Goal: Task Accomplishment & Management: Use online tool/utility

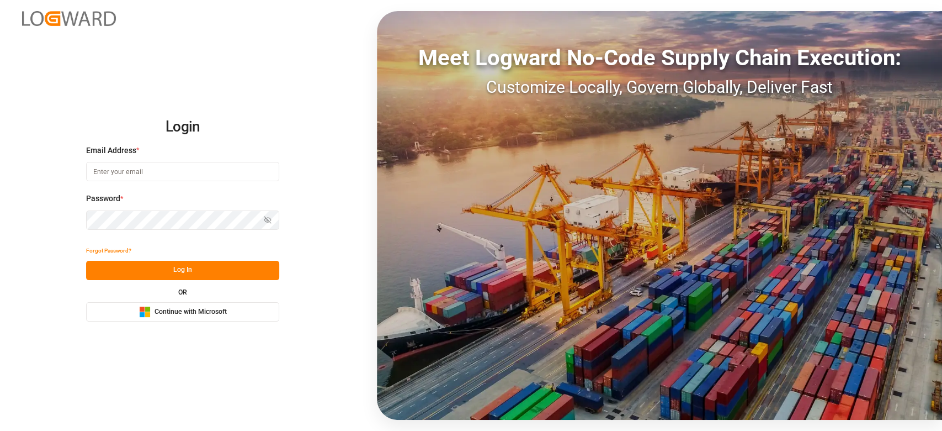
click at [209, 316] on span "Continue with Microsoft" at bounding box center [191, 312] width 72 height 10
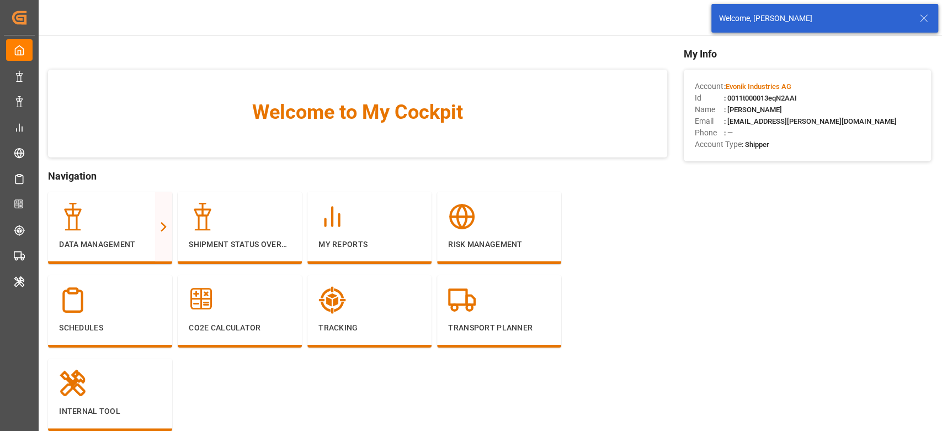
click at [932, 19] on div "Welcome, Shyam Preethi" at bounding box center [825, 18] width 227 height 29
click at [913, 23] on div "Welcome, [PERSON_NAME]" at bounding box center [818, 19] width 198 height 12
click at [919, 20] on icon at bounding box center [923, 18] width 13 height 13
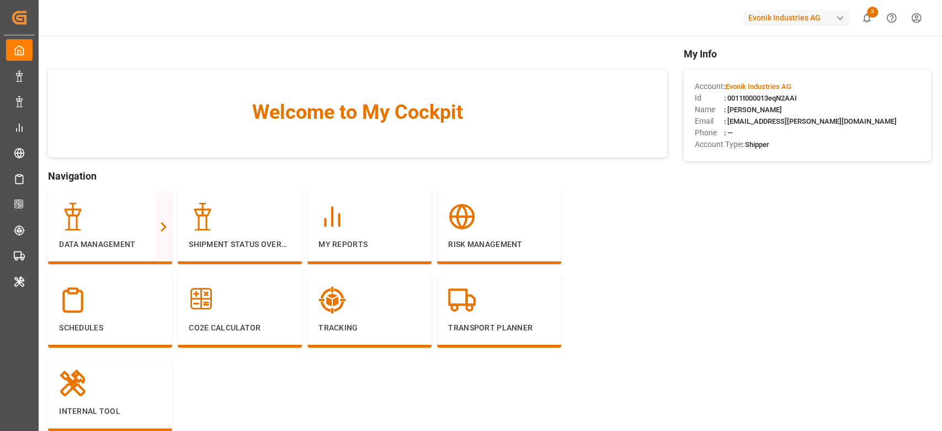
click at [768, 24] on div "Evonik Industries AG" at bounding box center [797, 18] width 106 height 16
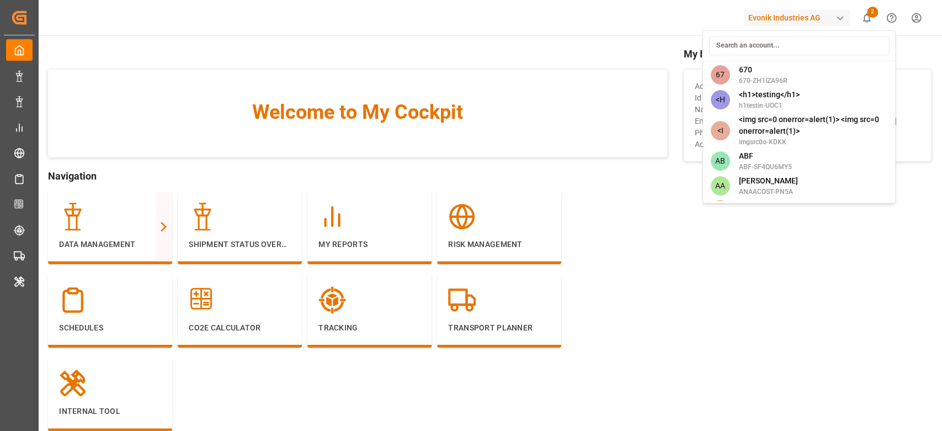
click at [762, 40] on input at bounding box center [799, 45] width 181 height 19
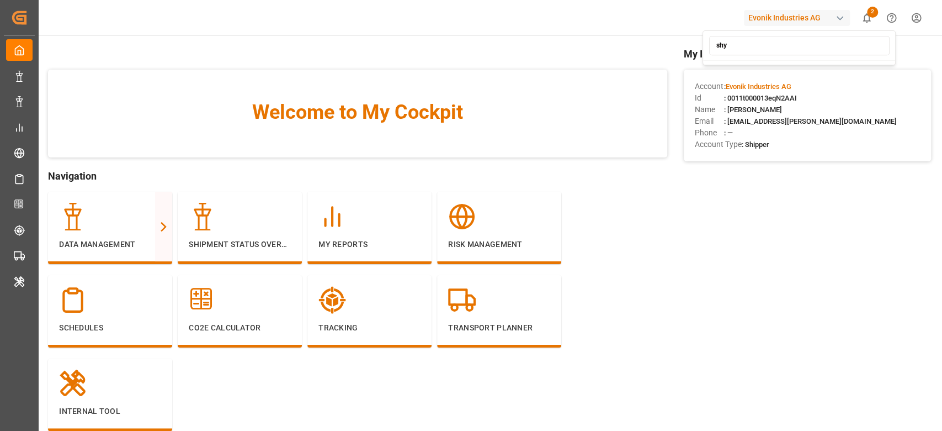
type input "sh"
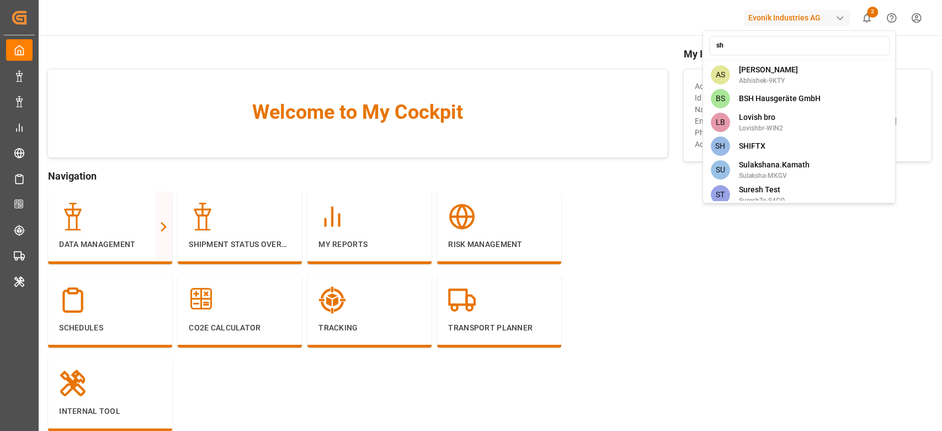
click at [504, 39] on html "Created by potrace 1.15, written by Peter Selinger 2001-2017 Created by potrace…" at bounding box center [471, 215] width 942 height 431
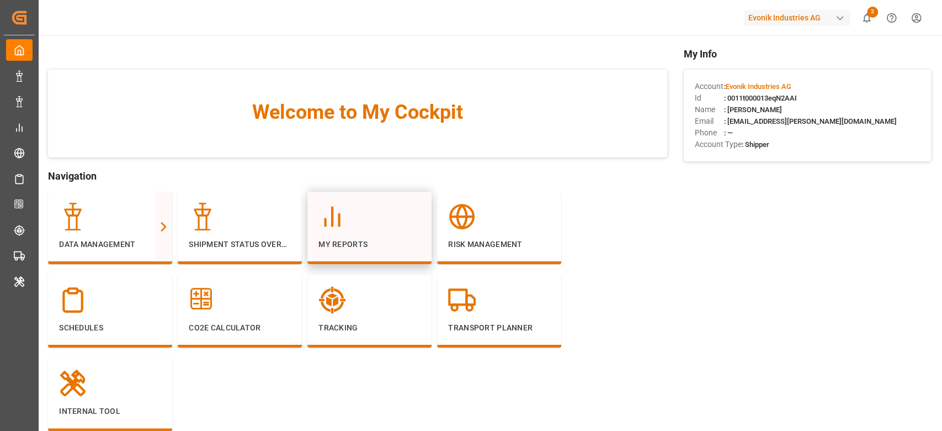
click at [380, 229] on div at bounding box center [370, 217] width 102 height 28
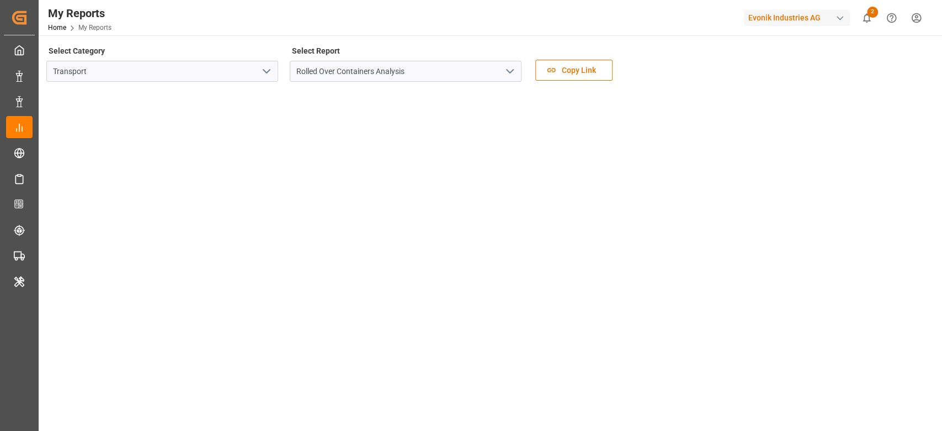
click at [271, 76] on icon "open menu" at bounding box center [266, 71] width 13 height 13
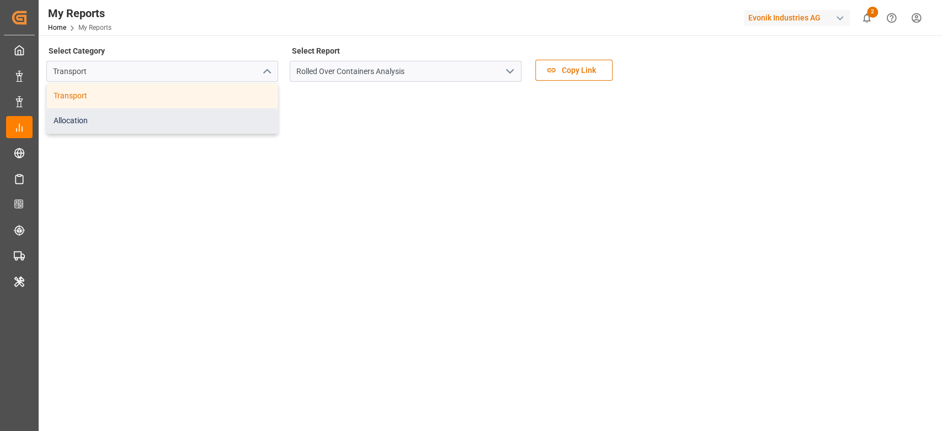
click at [216, 116] on div "Allocation" at bounding box center [162, 120] width 231 height 25
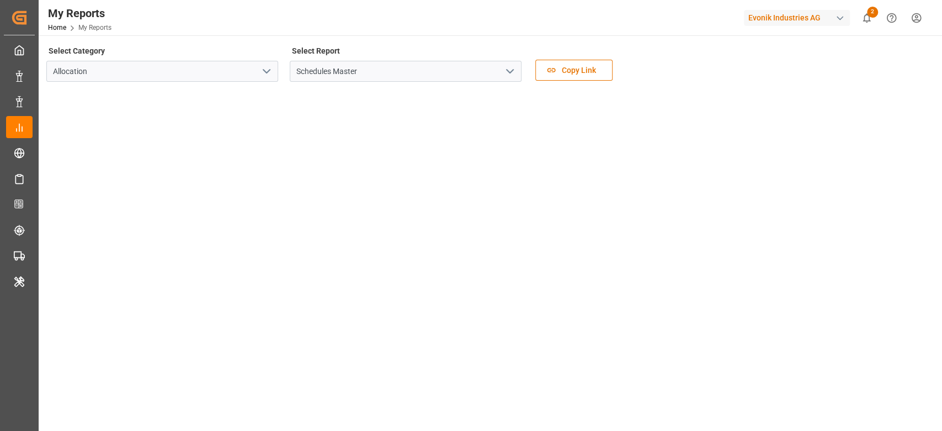
click at [516, 68] on icon "open menu" at bounding box center [509, 71] width 13 height 13
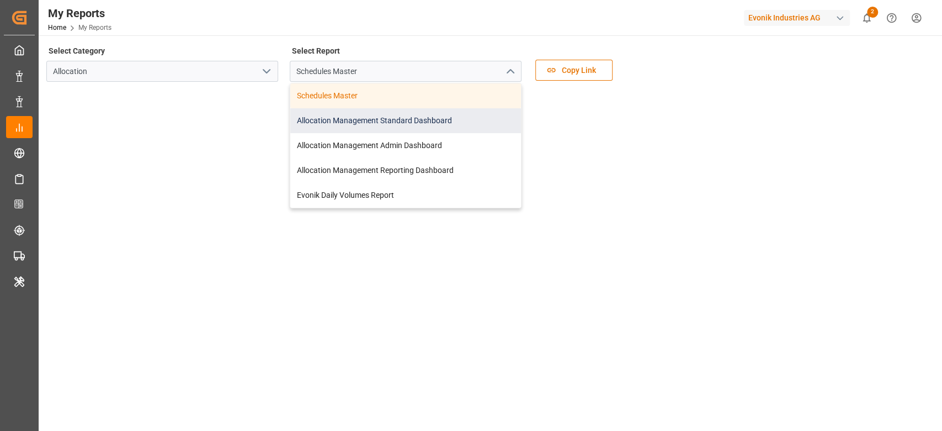
click at [454, 125] on div "Allocation Management Standard Dashboard" at bounding box center [405, 120] width 231 height 25
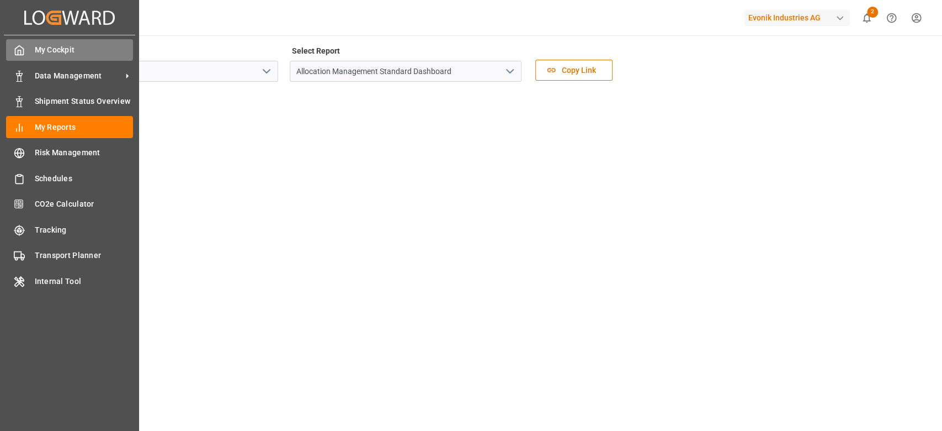
click at [52, 49] on span "My Cockpit" at bounding box center [84, 50] width 99 height 12
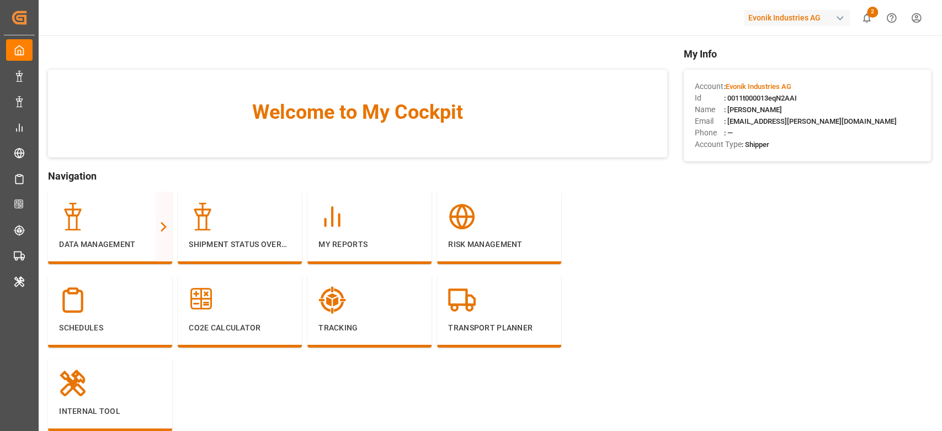
click at [757, 99] on span ": 0011t000013eqN2AAI" at bounding box center [760, 98] width 73 height 8
copy span "0011t000013eqN2AAI"
click at [383, 245] on p "My Reports" at bounding box center [370, 244] width 102 height 12
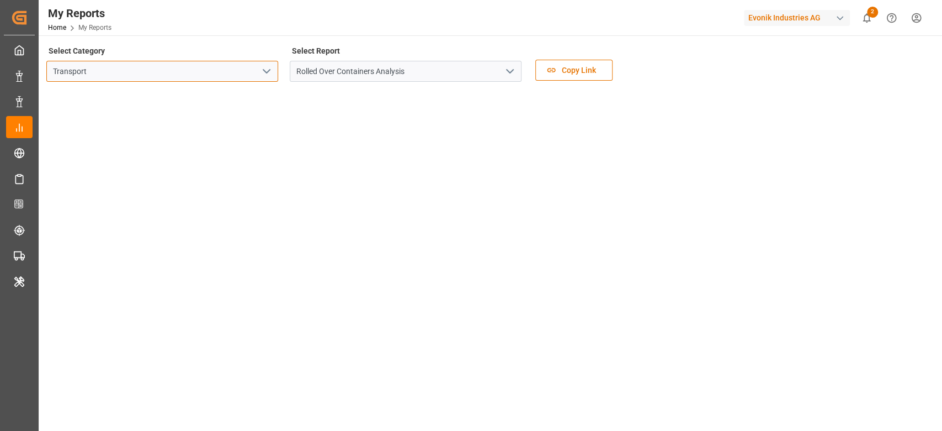
click at [248, 70] on input "Transport" at bounding box center [162, 71] width 232 height 21
click at [267, 71] on icon "open menu" at bounding box center [266, 71] width 13 height 13
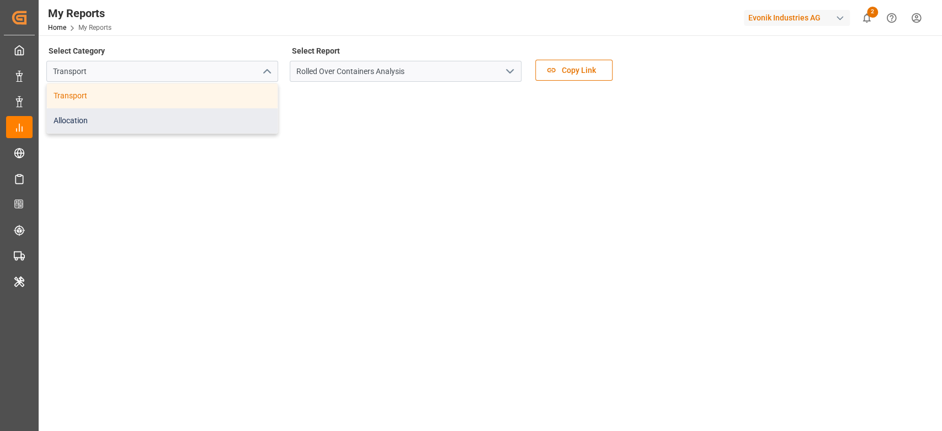
click at [202, 126] on div "Allocation" at bounding box center [162, 120] width 231 height 25
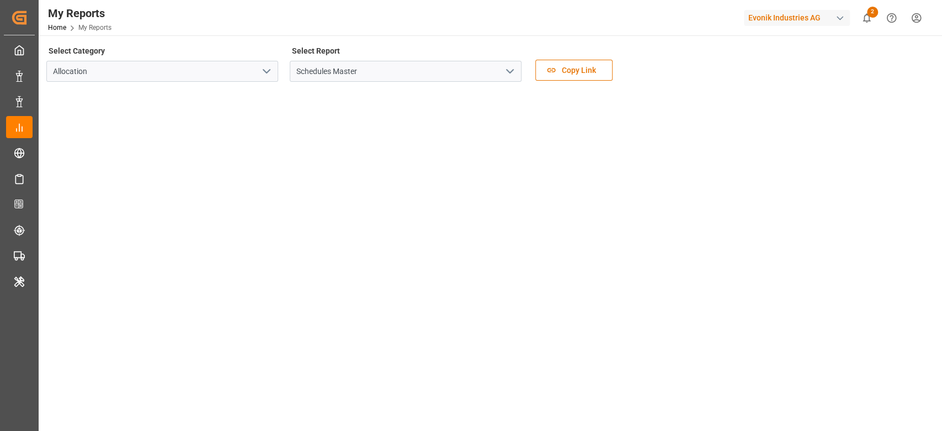
click at [513, 77] on icon "open menu" at bounding box center [509, 71] width 13 height 13
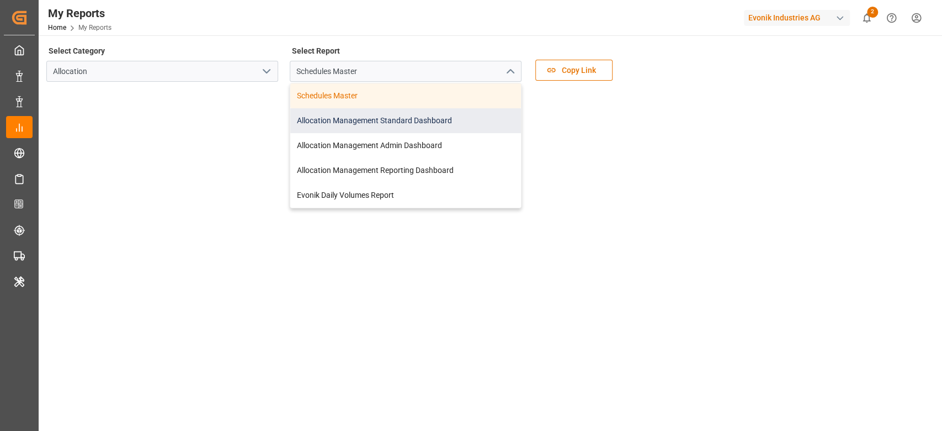
click at [389, 120] on div "Allocation Management Standard Dashboard" at bounding box center [405, 120] width 231 height 25
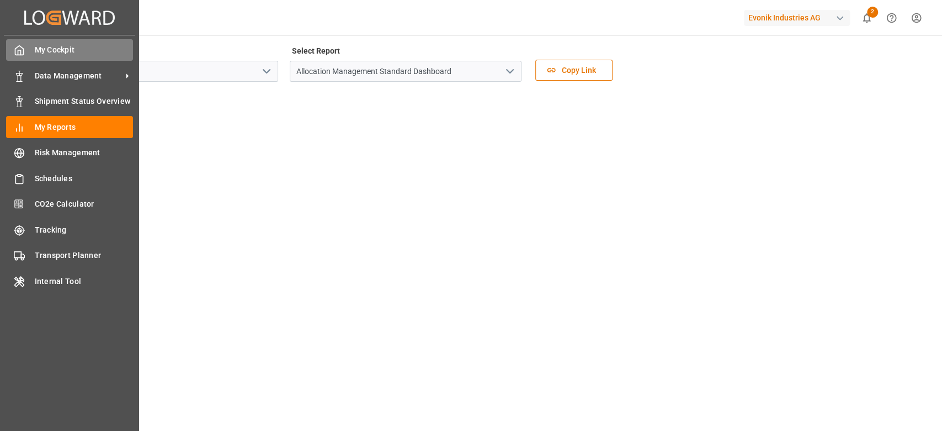
click at [26, 55] on div "My Cockpit My Cockpit" at bounding box center [69, 50] width 127 height 22
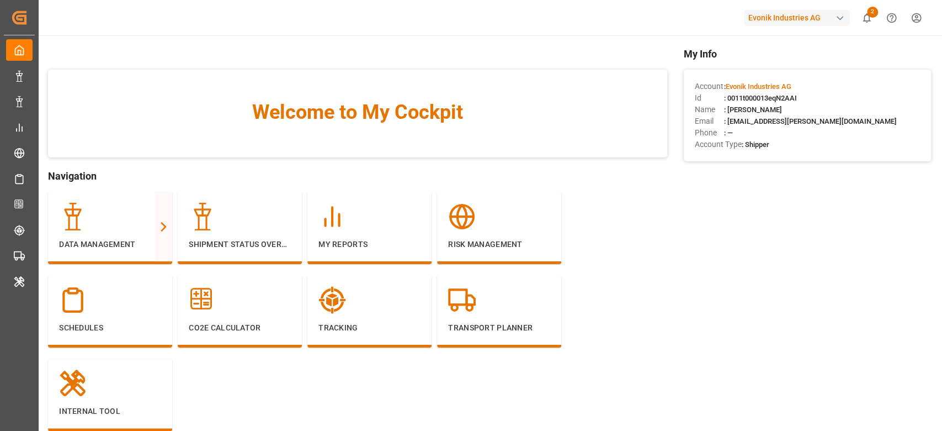
click at [758, 99] on span ": 0011t000013eqN2AAI" at bounding box center [760, 98] width 73 height 8
copy span "0011t000013eqN2AAI"
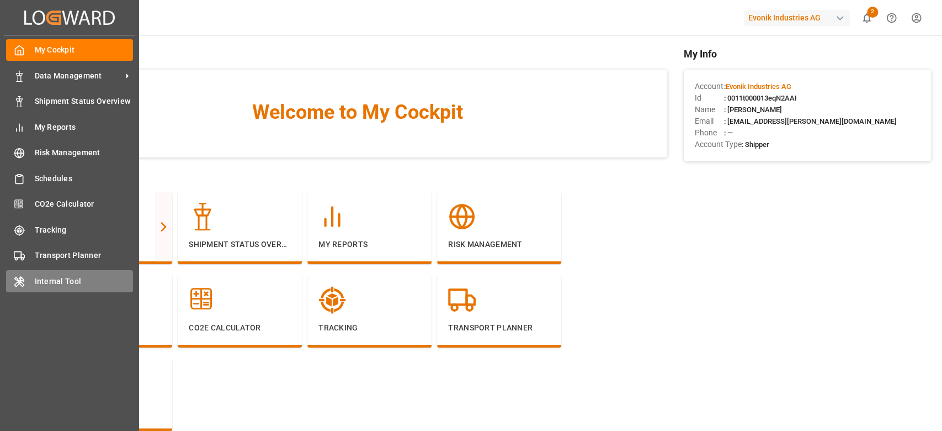
click at [40, 277] on span "Internal Tool" at bounding box center [84, 281] width 99 height 12
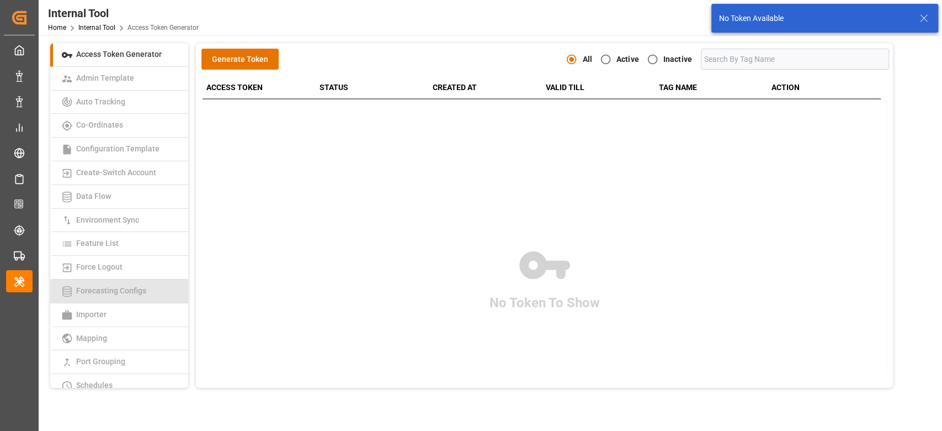
scroll to position [247, 0]
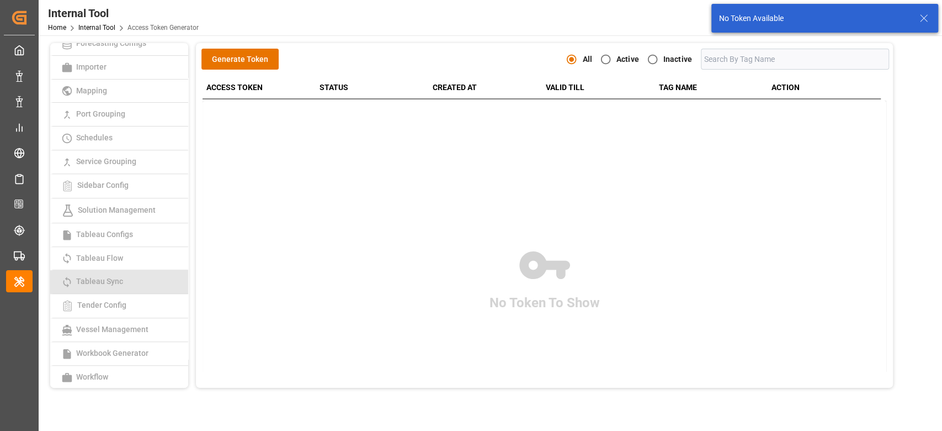
click at [96, 282] on span "Tableau Sync" at bounding box center [100, 281] width 54 height 9
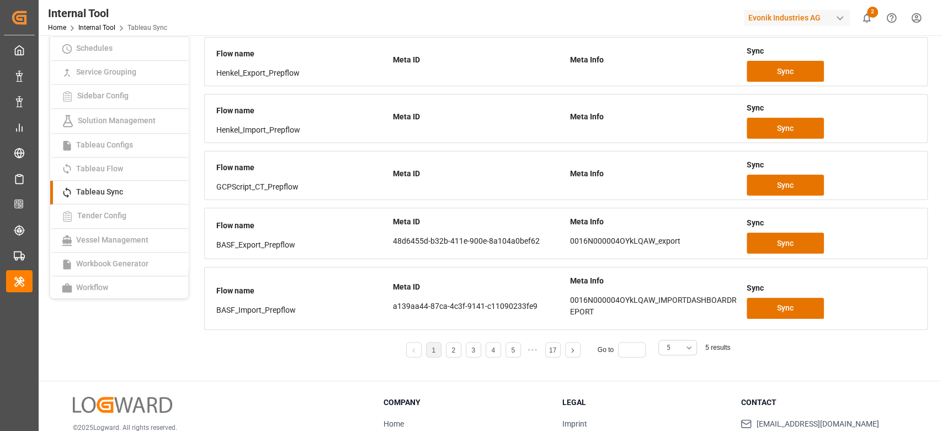
scroll to position [163, 0]
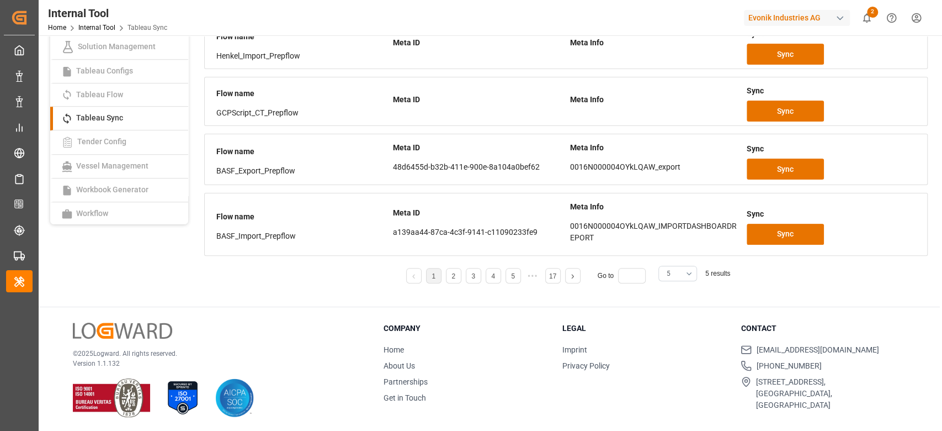
click at [681, 275] on button "5" at bounding box center [678, 273] width 39 height 15
click at [670, 362] on div "25" at bounding box center [678, 361] width 38 height 34
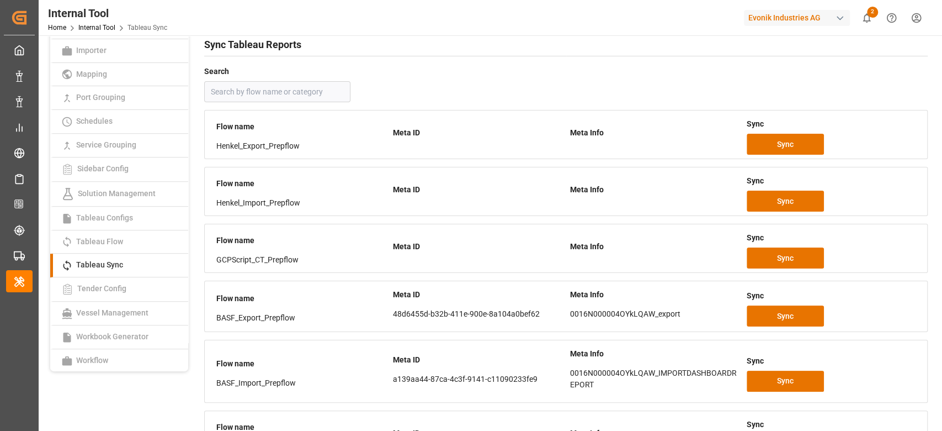
scroll to position [644, 0]
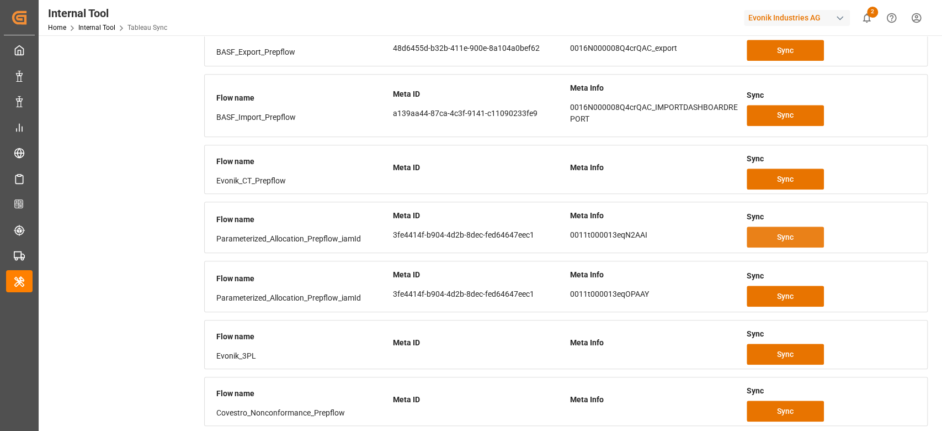
click at [784, 241] on button "Sync" at bounding box center [785, 236] width 77 height 21
click at [842, 20] on div "button" at bounding box center [840, 18] width 11 height 11
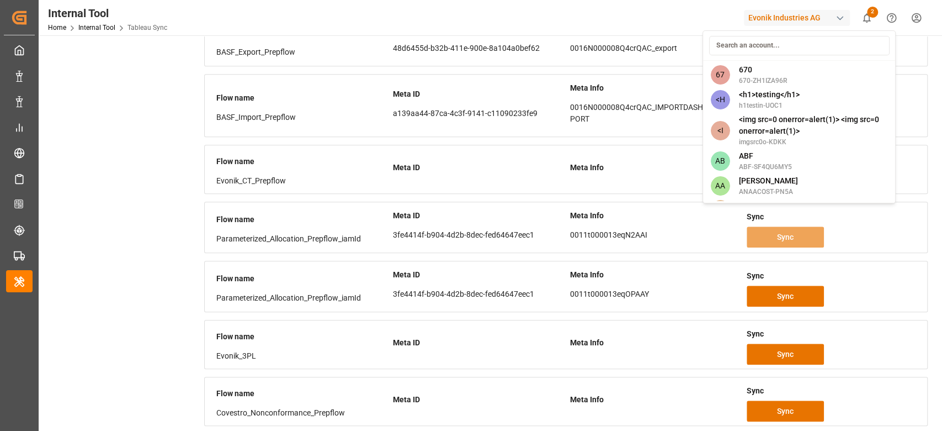
click at [773, 36] on input at bounding box center [799, 45] width 181 height 19
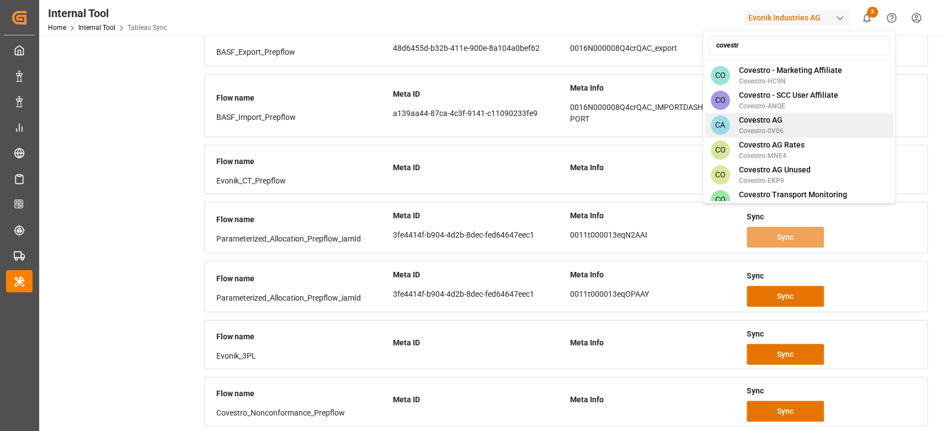
type input "covestr"
click at [756, 114] on span "Covestro AG" at bounding box center [761, 120] width 45 height 12
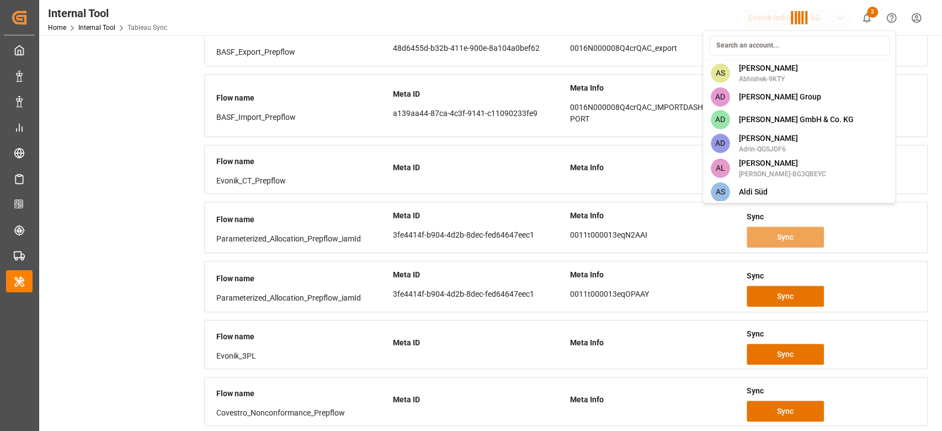
scroll to position [1776, 0]
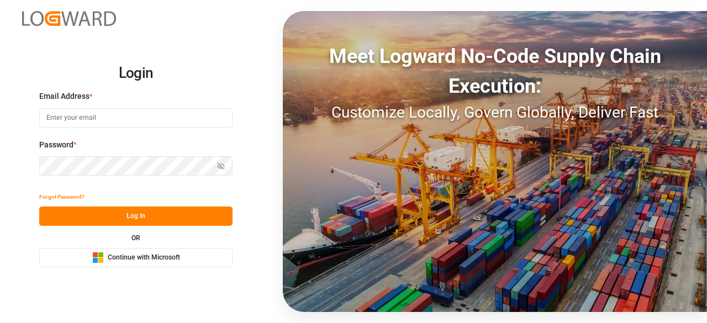
click at [131, 258] on span "Continue with Microsoft" at bounding box center [144, 258] width 72 height 10
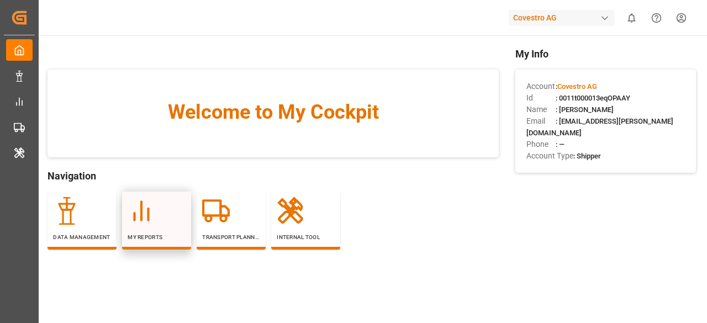
click at [139, 215] on icon at bounding box center [142, 211] width 28 height 28
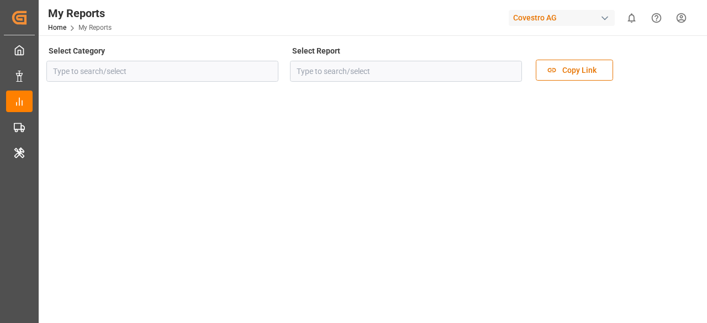
type input "Allocation"
type input "Allocation Management Admin Dashboard"
click at [514, 77] on button "open menu" at bounding box center [509, 71] width 17 height 17
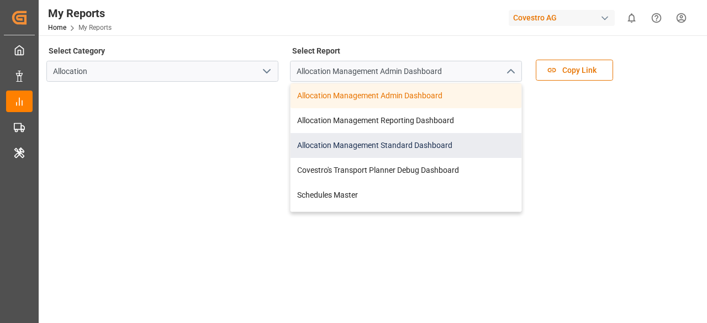
click at [375, 142] on div "Allocation Management Standard Dashboard" at bounding box center [405, 145] width 231 height 25
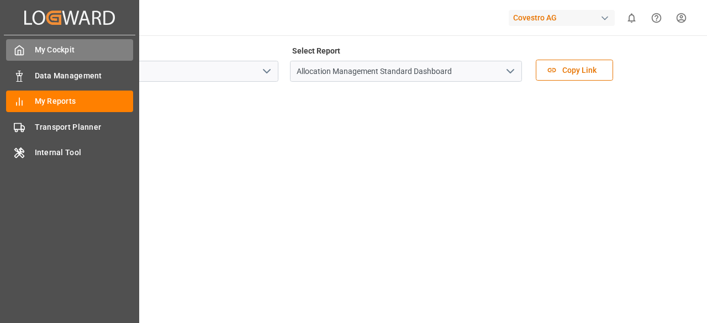
click at [22, 49] on icon at bounding box center [19, 50] width 11 height 11
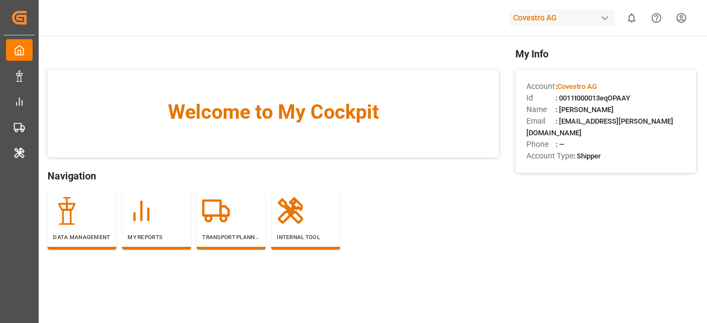
click at [600, 92] on div "Id : 0011t000013eqOPAAY" at bounding box center [605, 98] width 158 height 12
click at [602, 105] on span ": [PERSON_NAME]" at bounding box center [584, 109] width 58 height 8
click at [606, 98] on span ": 0011t000013eqOPAAY" at bounding box center [592, 98] width 75 height 8
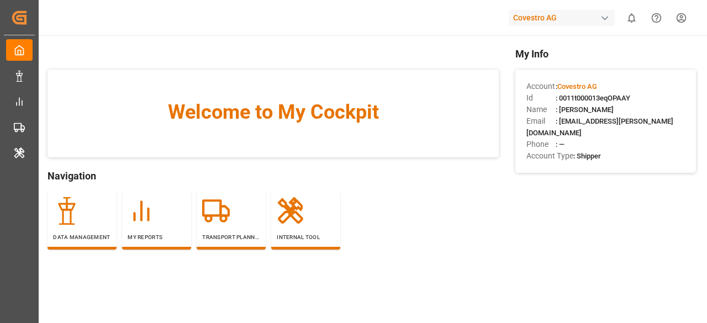
copy span "0011t000013eqOPAAY"
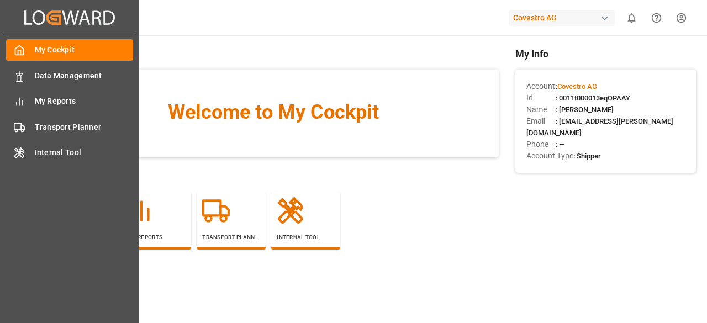
click at [0, 147] on div "Created by potrace 1.15, written by Peter Selinger 2001-2017 Created by potrace…" at bounding box center [69, 161] width 139 height 323
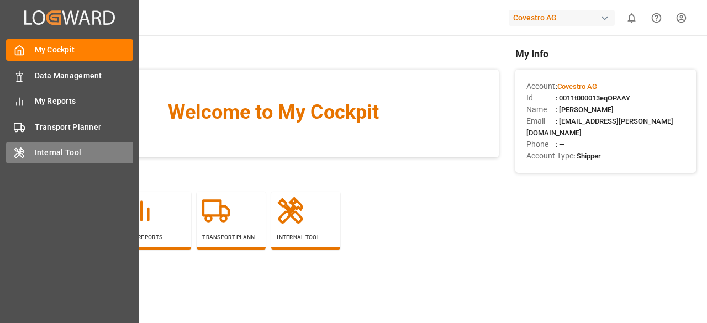
click at [18, 157] on icon at bounding box center [19, 153] width 9 height 10
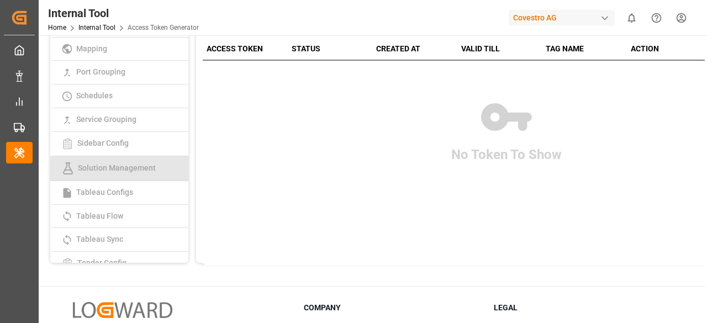
scroll to position [276, 0]
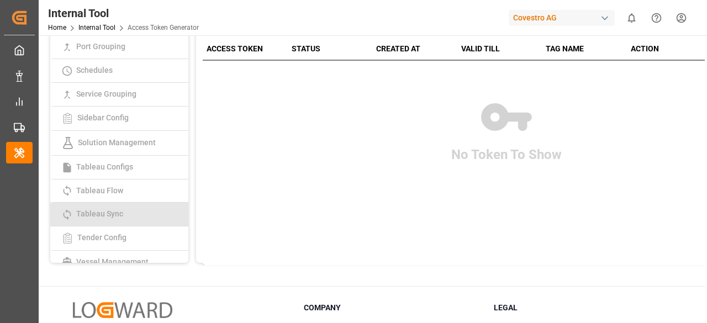
click at [95, 208] on link "Tableau Sync" at bounding box center [119, 215] width 138 height 24
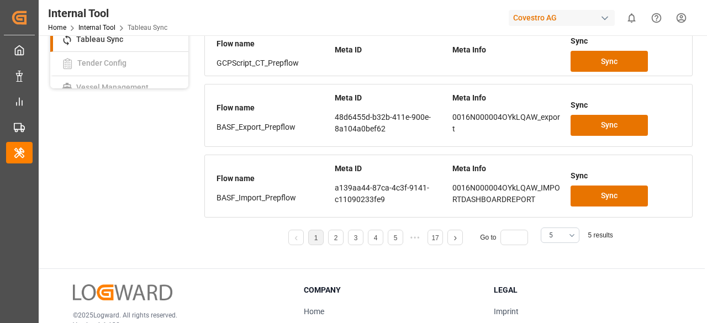
scroll to position [331, 0]
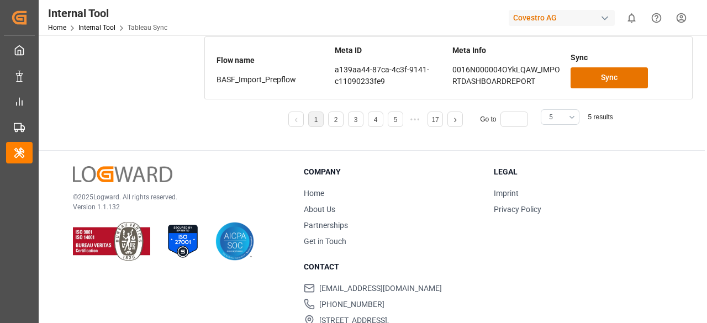
click at [551, 116] on span "5" at bounding box center [551, 117] width 4 height 10
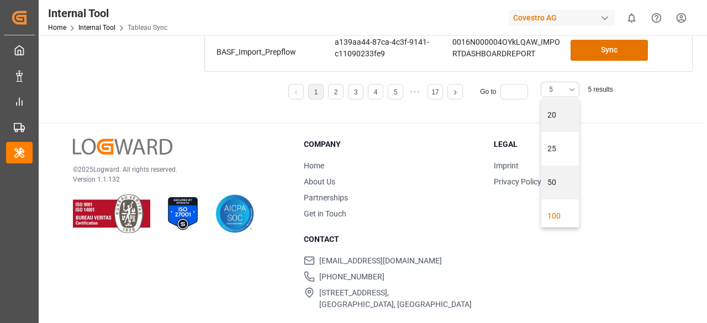
scroll to position [110, 0]
click at [556, 136] on div "25" at bounding box center [560, 140] width 38 height 34
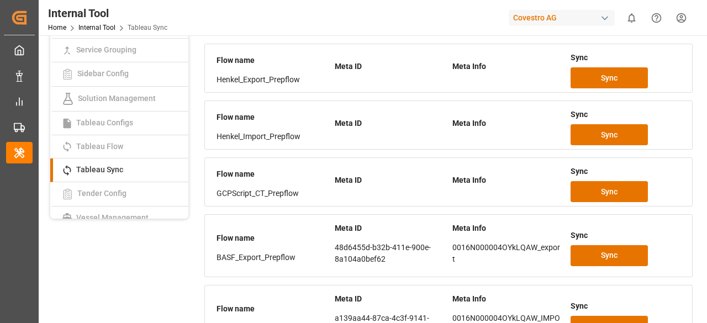
scroll to position [822, 0]
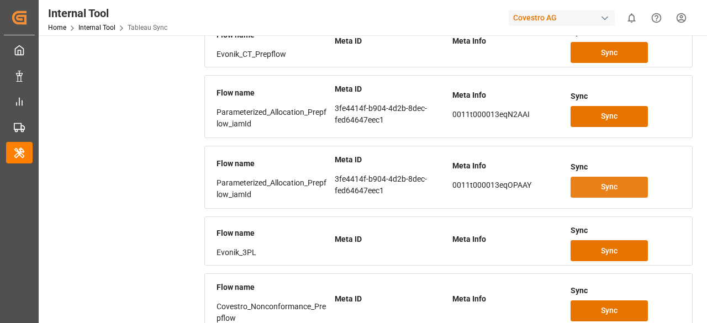
click at [598, 177] on button "Sync" at bounding box center [608, 187] width 77 height 21
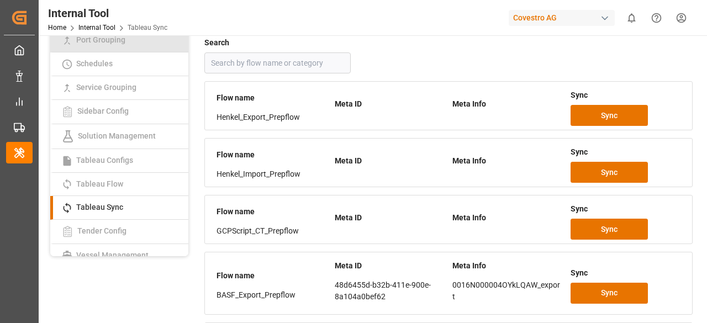
scroll to position [0, 0]
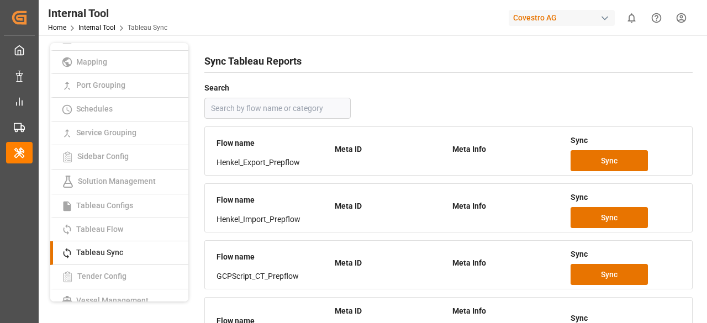
click at [584, 17] on div "Covestro AG" at bounding box center [561, 18] width 106 height 16
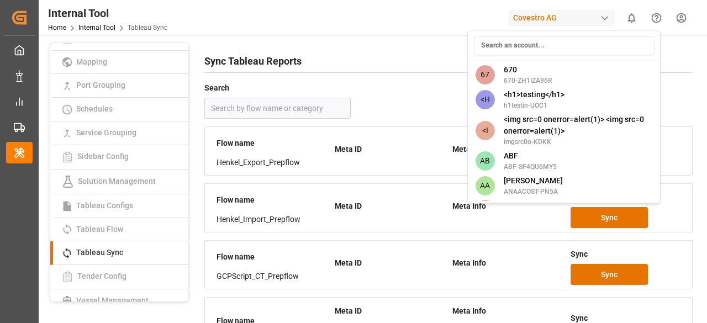
click at [535, 48] on input at bounding box center [564, 45] width 181 height 19
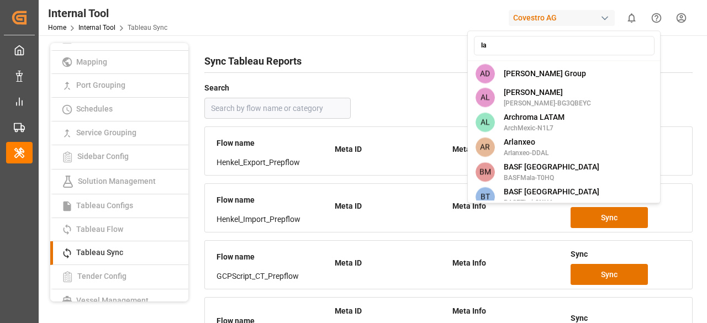
type input "l"
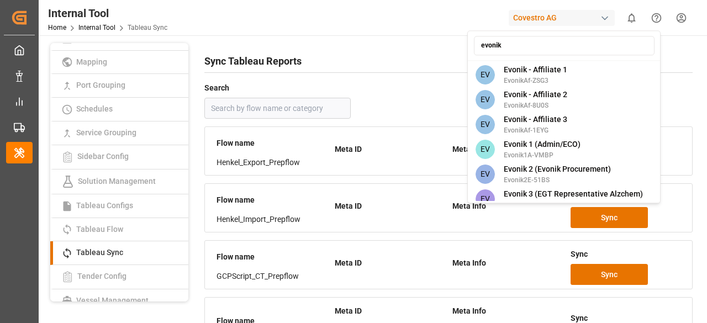
click at [529, 38] on input "evonik" at bounding box center [564, 45] width 181 height 19
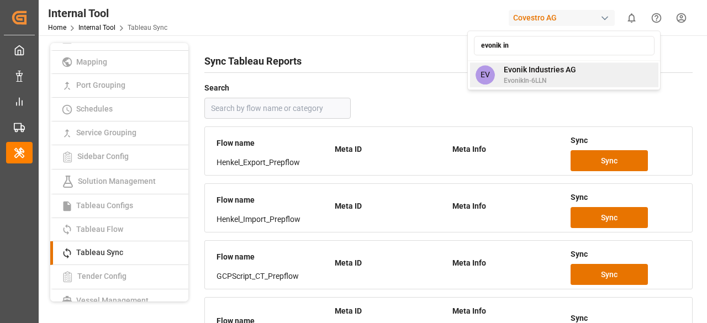
type input "evonik in"
click at [523, 78] on span "EvonikIn-6LLN" at bounding box center [539, 81] width 72 height 10
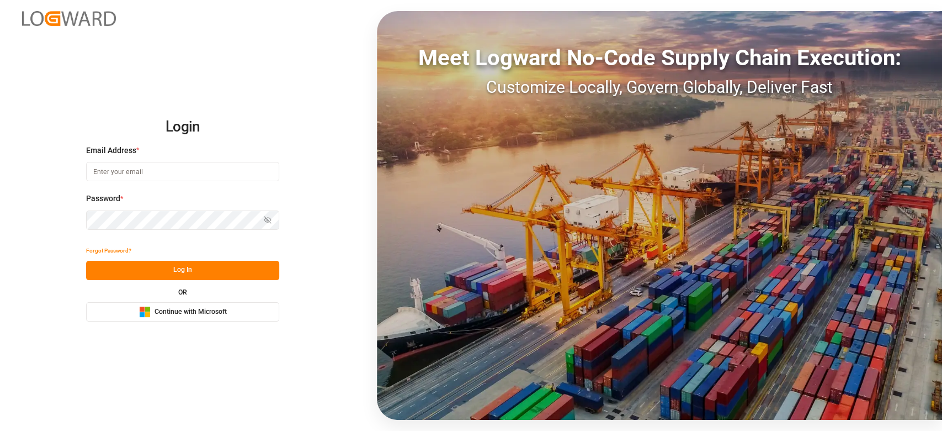
click at [153, 303] on button "Microsoft Logo Continue with Microsoft" at bounding box center [182, 311] width 193 height 19
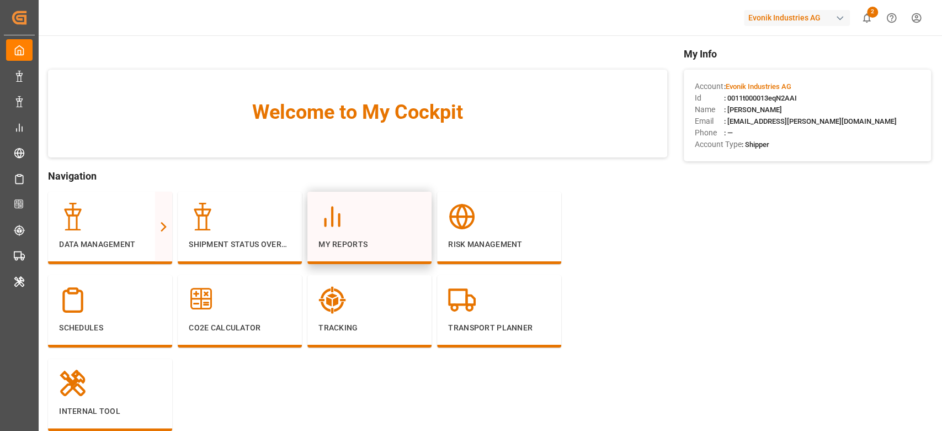
click at [354, 227] on div at bounding box center [370, 217] width 102 height 28
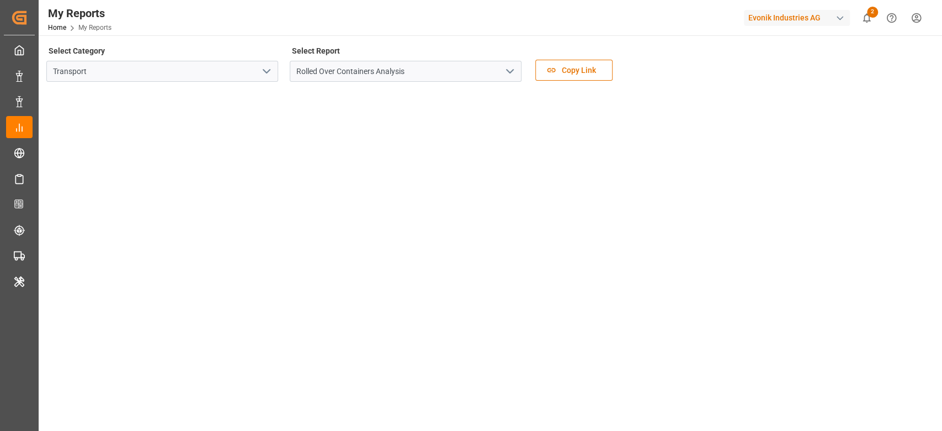
click at [265, 75] on icon "open menu" at bounding box center [266, 71] width 13 height 13
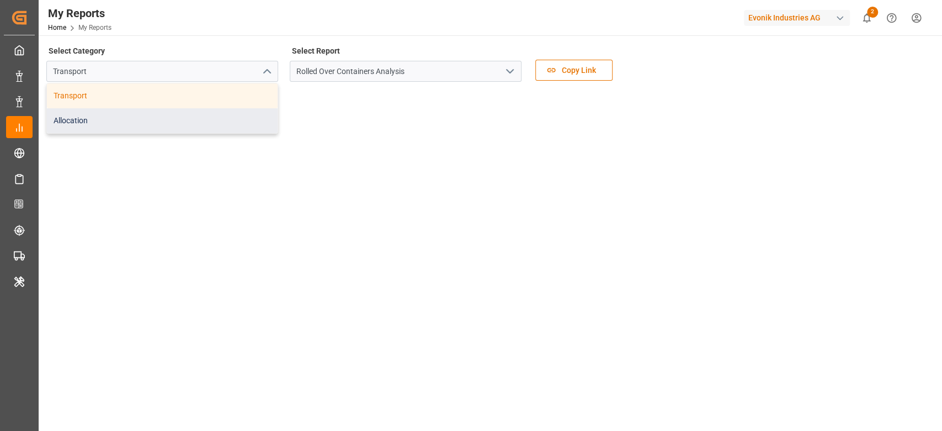
click at [203, 121] on div "Allocation" at bounding box center [162, 120] width 231 height 25
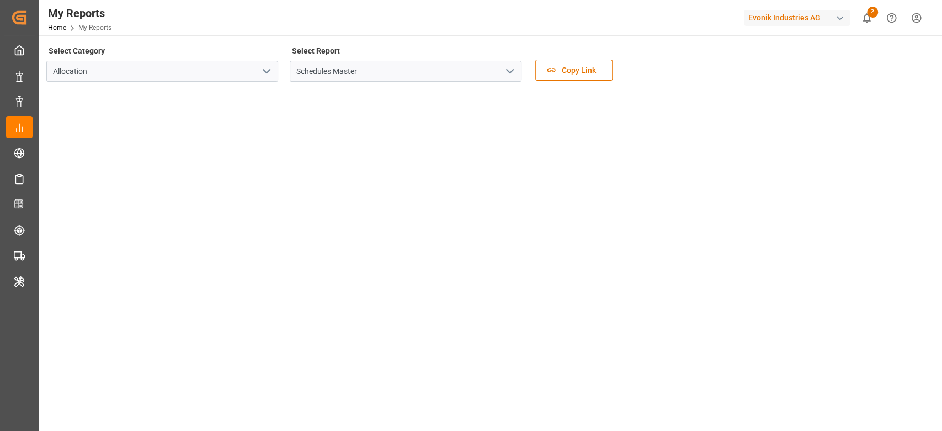
click at [391, 83] on div "Select Report Schedules Master" at bounding box center [406, 66] width 232 height 46
click at [397, 75] on input "Schedules Master" at bounding box center [406, 71] width 232 height 21
click at [502, 73] on button "open menu" at bounding box center [509, 71] width 17 height 17
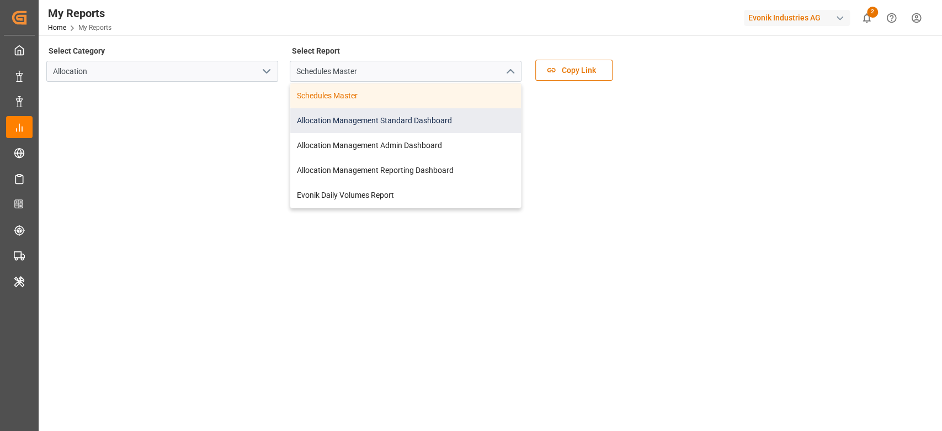
click at [449, 116] on div "Allocation Management Standard Dashboard" at bounding box center [405, 120] width 231 height 25
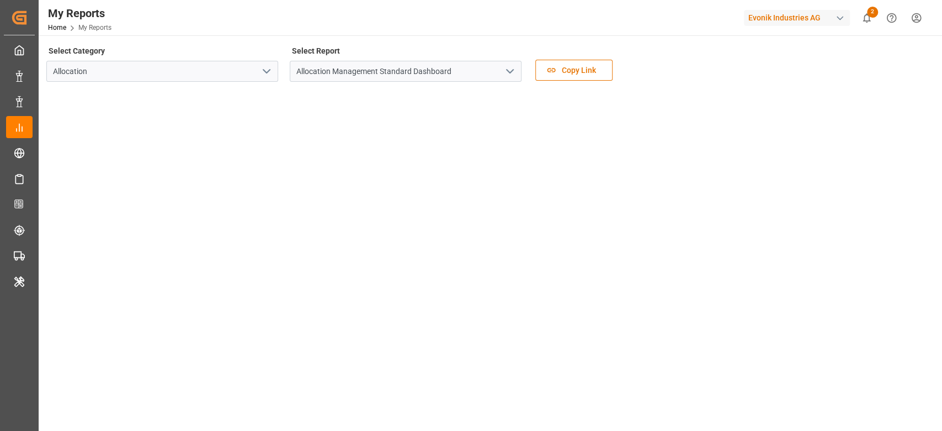
click at [510, 75] on icon "open menu" at bounding box center [509, 71] width 13 height 13
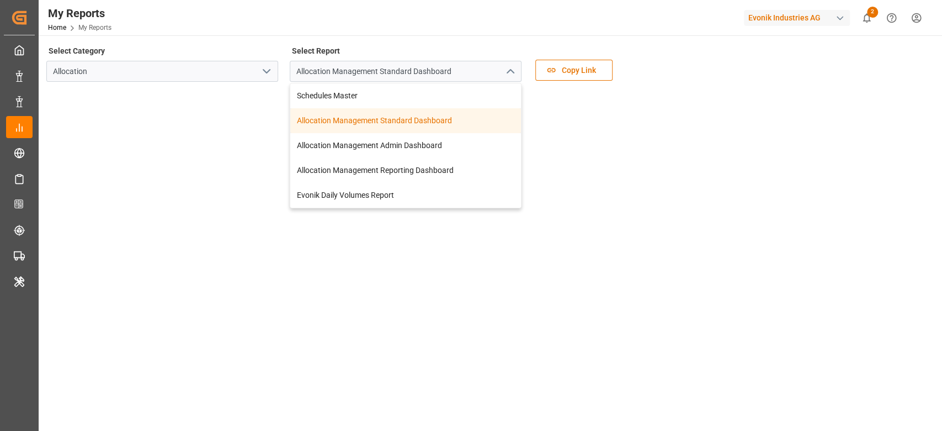
click at [434, 114] on div "Allocation Management Standard Dashboard" at bounding box center [405, 120] width 231 height 25
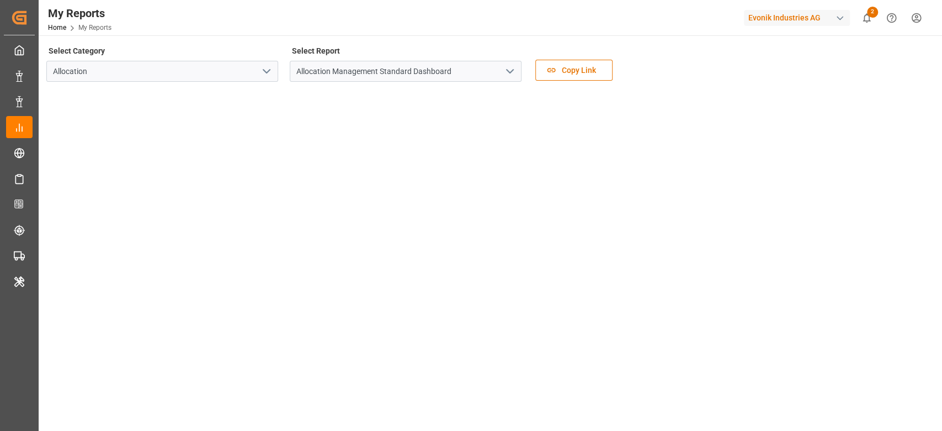
click at [813, 10] on div "Evonik Industries AG" at bounding box center [797, 18] width 106 height 16
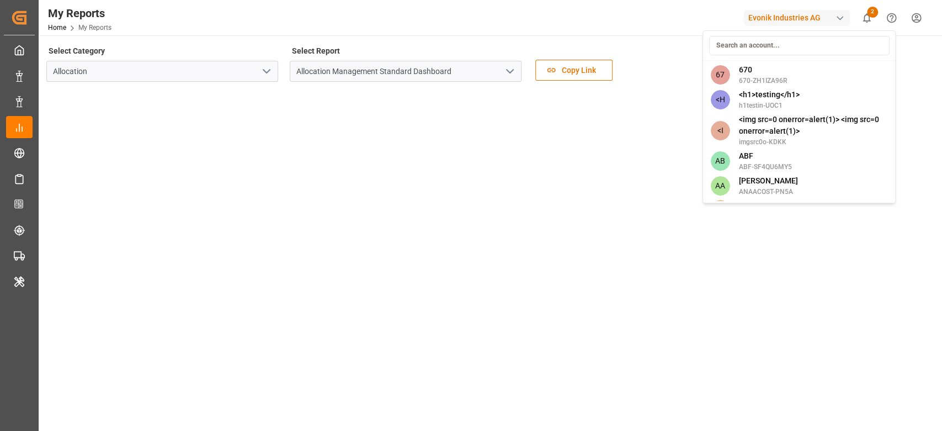
click at [813, 20] on html "Created by potrace 1.15, written by Peter Selinger 2001-2017 Created by potrace…" at bounding box center [471, 215] width 942 height 431
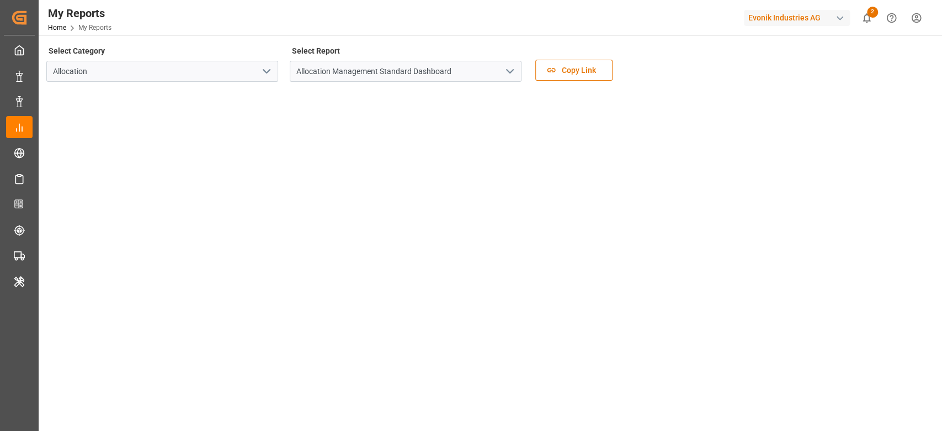
click at [806, 22] on div "Evonik Industries AG" at bounding box center [797, 18] width 106 height 16
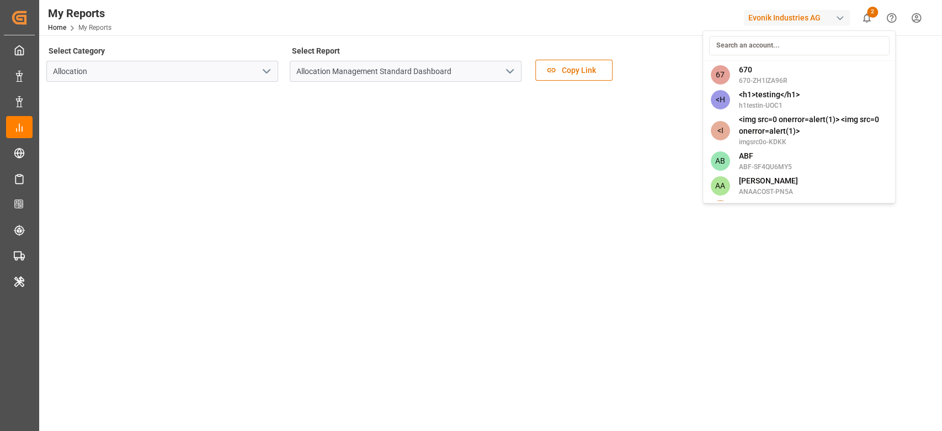
click at [804, 48] on input at bounding box center [799, 45] width 181 height 19
click at [804, 56] on div at bounding box center [799, 45] width 188 height 25
click at [806, 45] on input at bounding box center [799, 45] width 181 height 19
type input "e"
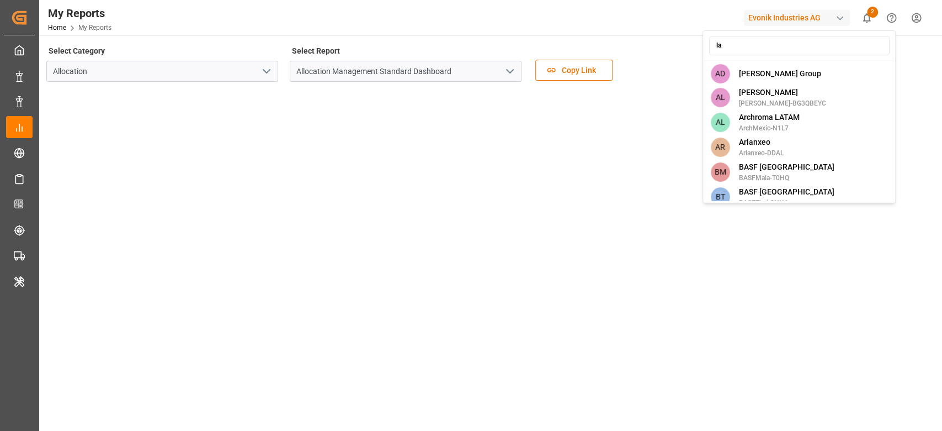
type input "l"
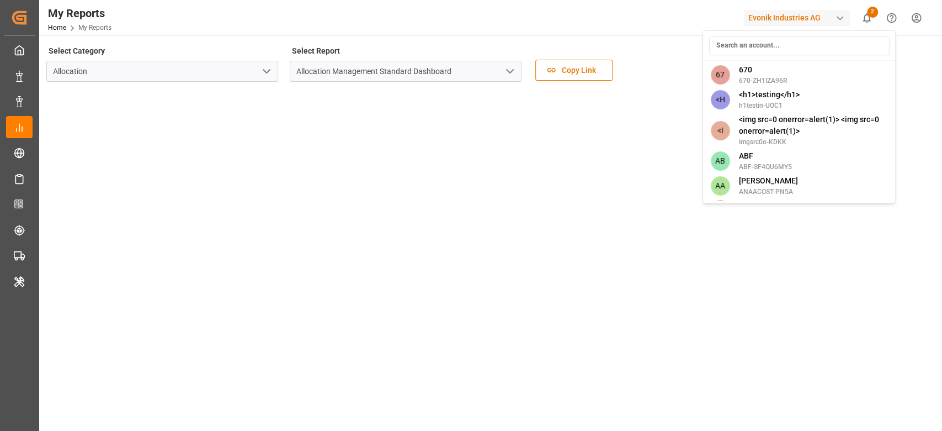
type input "e"
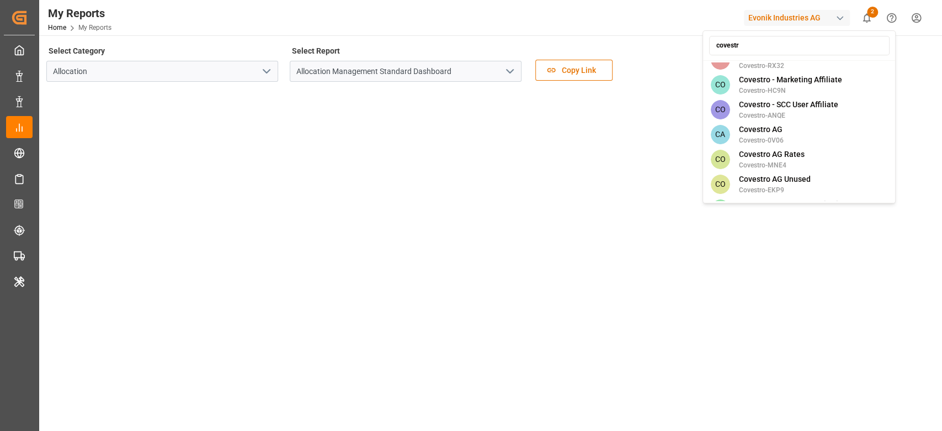
scroll to position [155, 0]
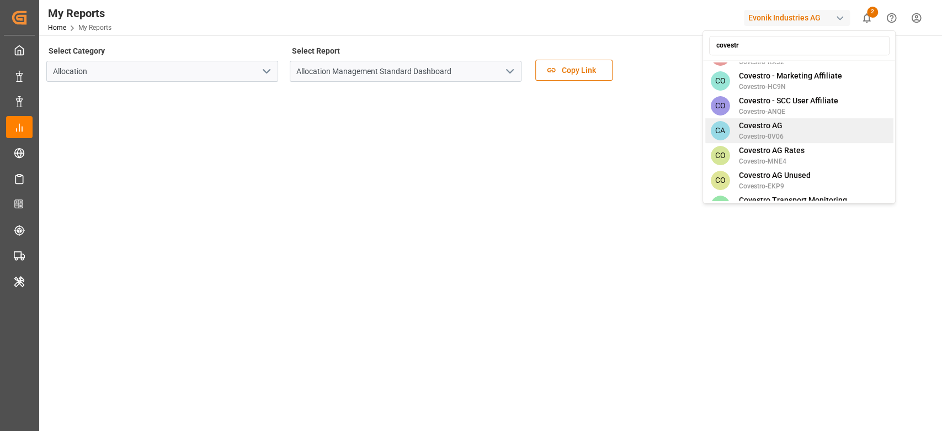
type input "covestr"
click at [786, 123] on div "CA Covestro AG Covestro-0V06" at bounding box center [799, 130] width 188 height 25
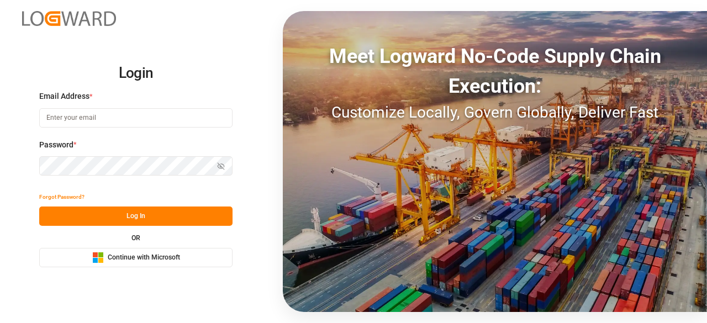
click at [157, 256] on span "Continue with Microsoft" at bounding box center [144, 258] width 72 height 10
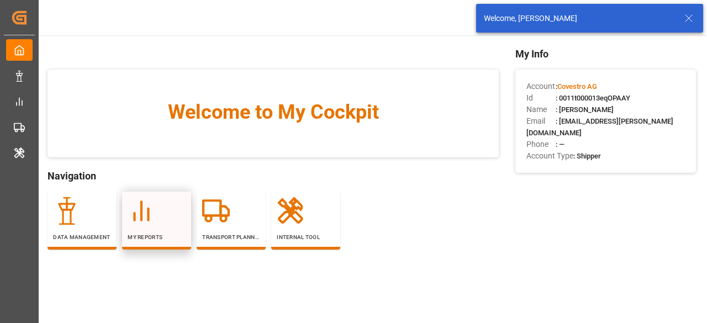
click at [148, 224] on icon at bounding box center [142, 211] width 28 height 28
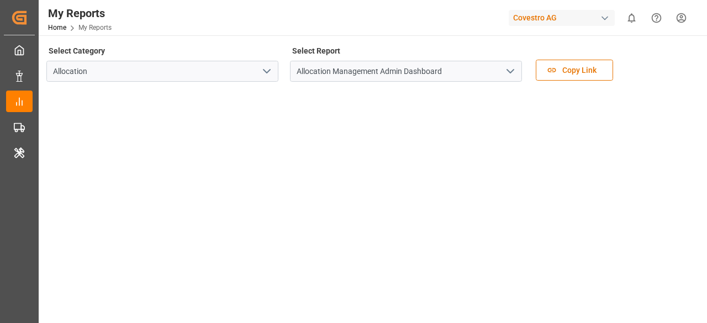
click at [514, 71] on icon "open menu" at bounding box center [509, 71] width 13 height 13
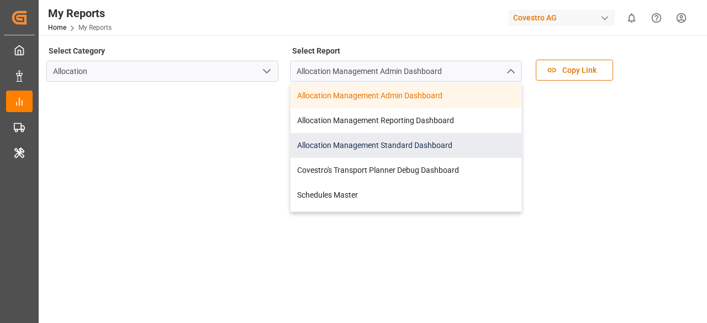
click at [415, 142] on div "Allocation Management Standard Dashboard" at bounding box center [405, 145] width 231 height 25
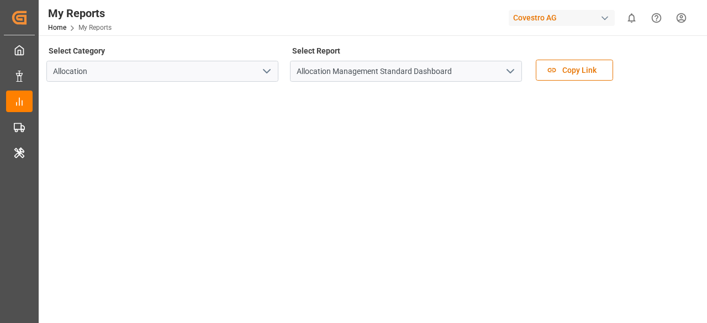
click at [560, 25] on div "Covestro AG" at bounding box center [561, 18] width 106 height 16
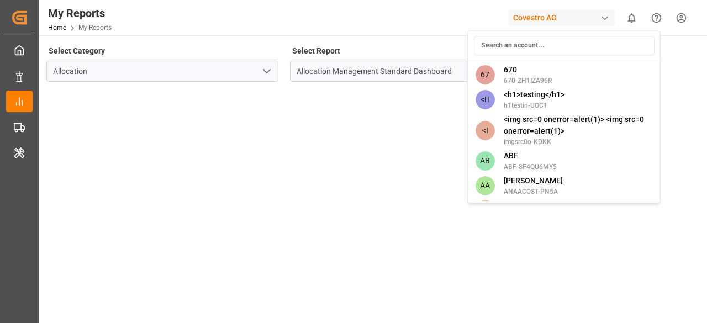
click at [549, 52] on input at bounding box center [564, 45] width 181 height 19
click at [395, 38] on html "Created by potrace 1.15, written by Peter Selinger 2001-2017 Created by potrace…" at bounding box center [353, 161] width 707 height 323
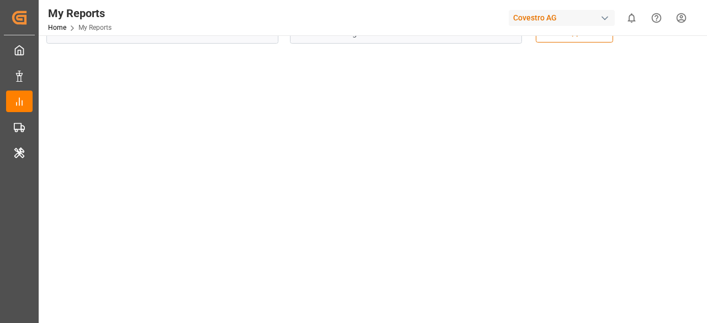
scroll to position [55, 0]
click at [550, 19] on div "Covestro AG" at bounding box center [561, 18] width 106 height 16
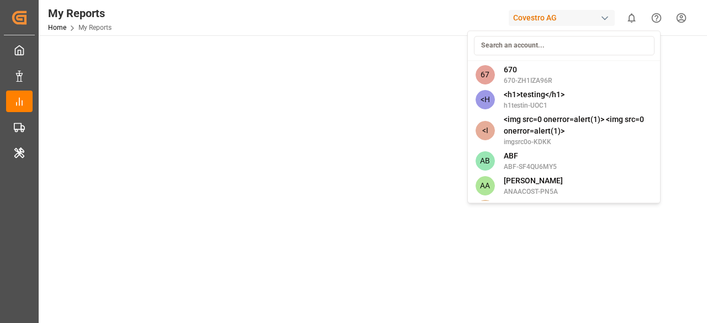
click at [562, 45] on input at bounding box center [564, 45] width 181 height 19
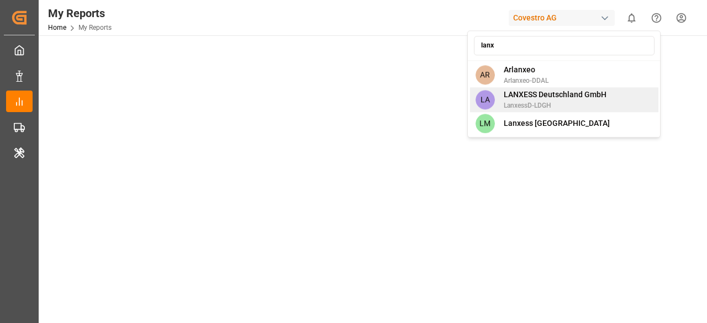
type input "lanx"
click at [553, 95] on span "LANXESS Deutschland GmbH" at bounding box center [554, 95] width 103 height 12
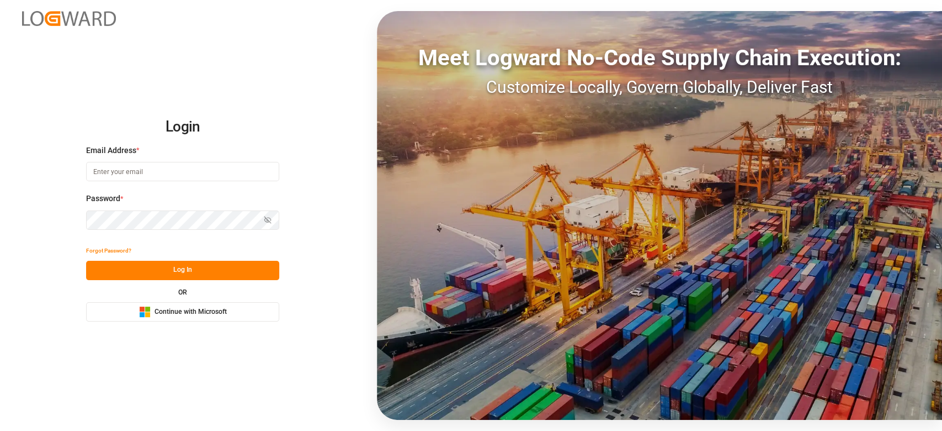
click at [194, 309] on span "Continue with Microsoft" at bounding box center [191, 312] width 72 height 10
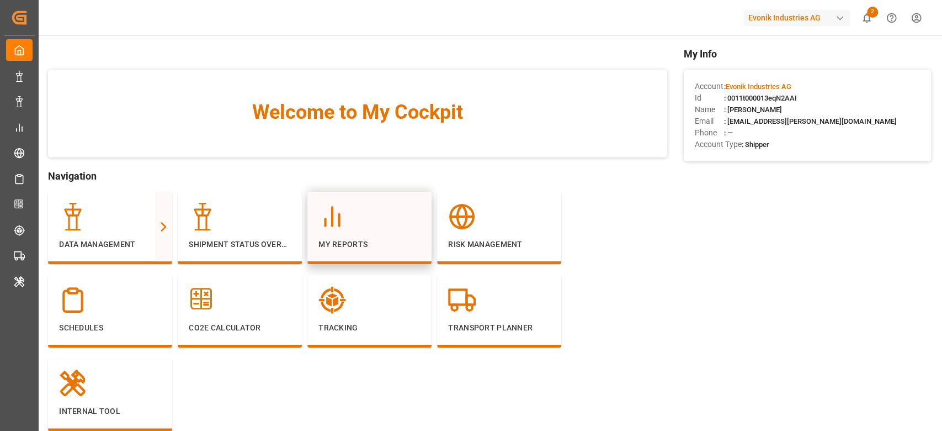
click at [345, 217] on icon at bounding box center [333, 217] width 28 height 28
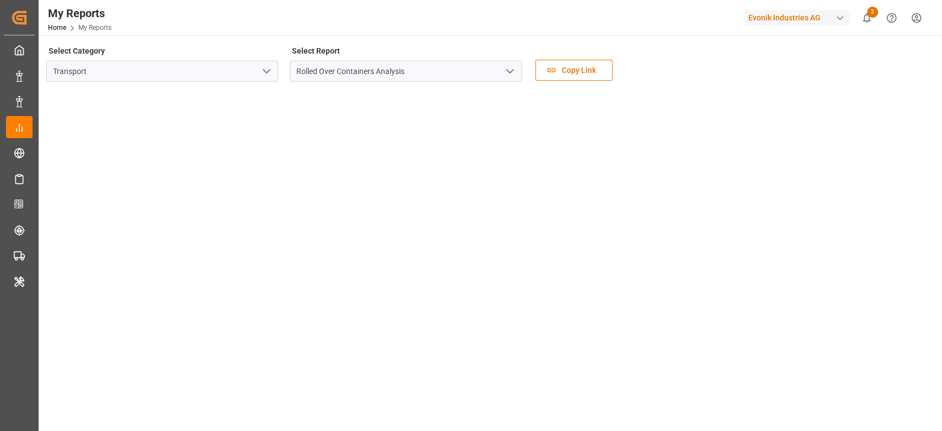
click at [270, 72] on icon "open menu" at bounding box center [266, 71] width 13 height 13
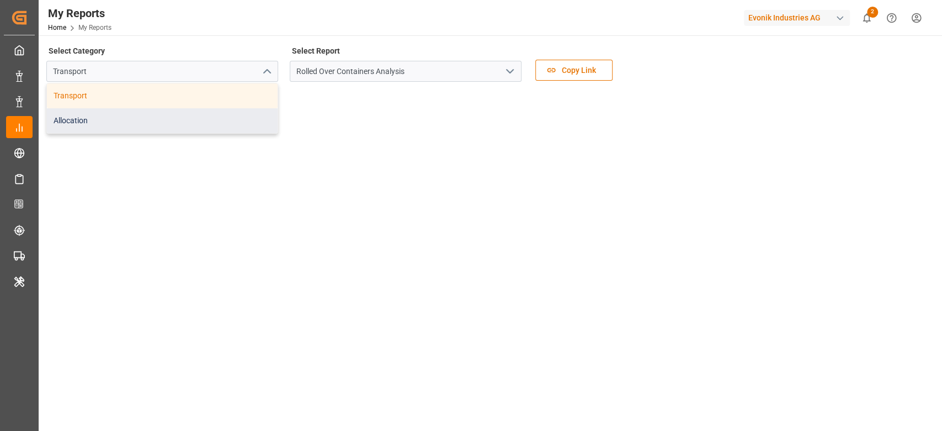
click at [230, 128] on div "Allocation" at bounding box center [162, 120] width 231 height 25
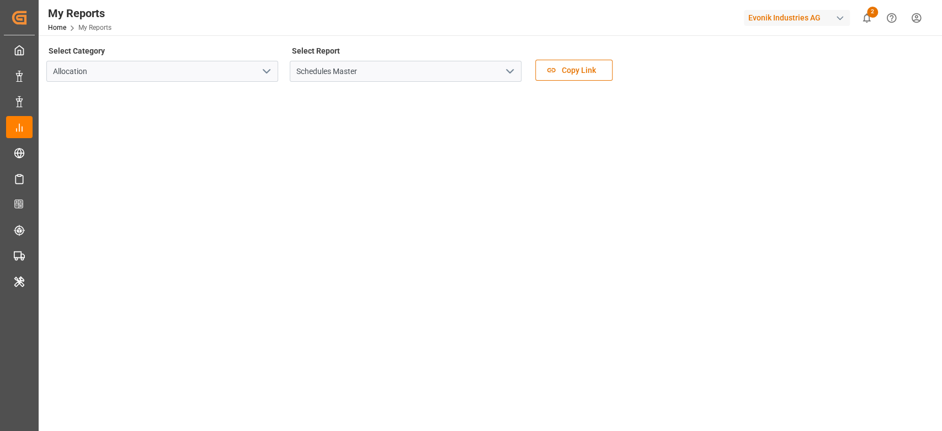
click at [506, 73] on icon "open menu" at bounding box center [509, 71] width 13 height 13
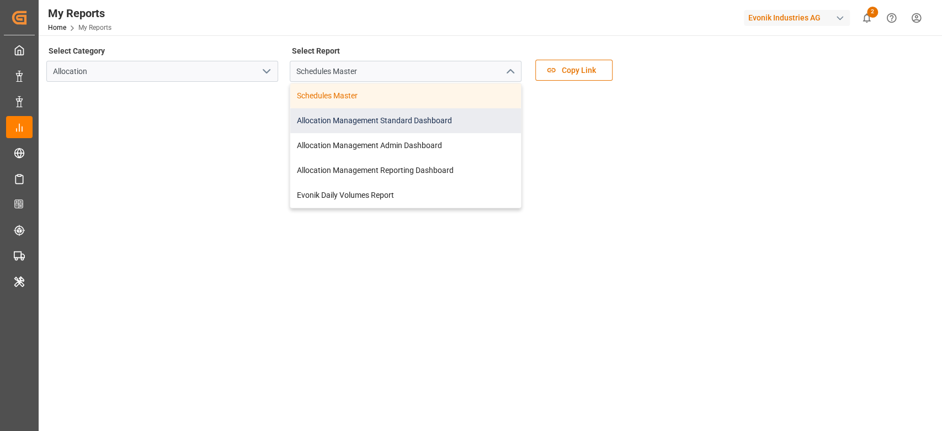
click at [464, 120] on div "Allocation Management Standard Dashboard" at bounding box center [405, 120] width 231 height 25
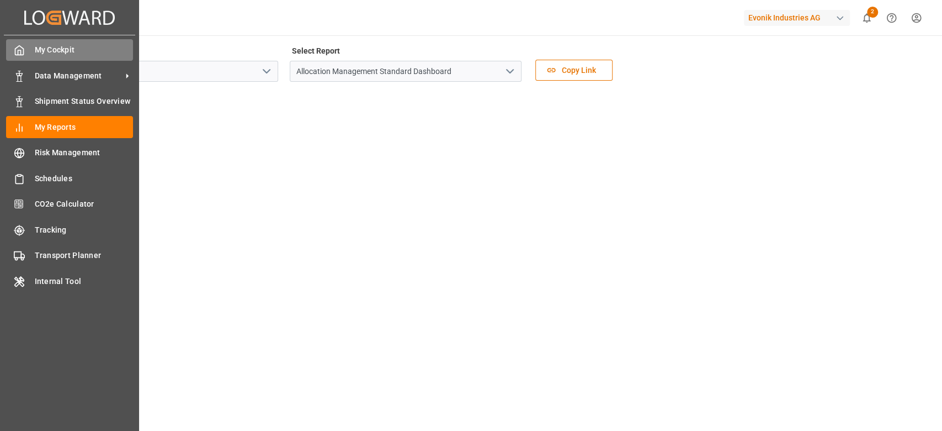
click at [25, 51] on div "My Cockpit My Cockpit" at bounding box center [69, 50] width 127 height 22
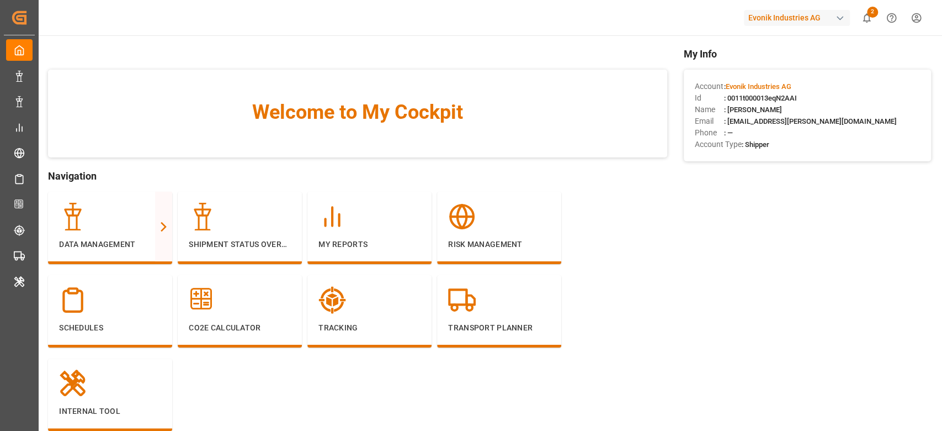
click at [759, 93] on div "Id : 0011t000013eqN2AAI" at bounding box center [808, 98] width 226 height 12
copy span "0011t000013eqN2AAI"
click at [330, 220] on icon at bounding box center [333, 217] width 28 height 28
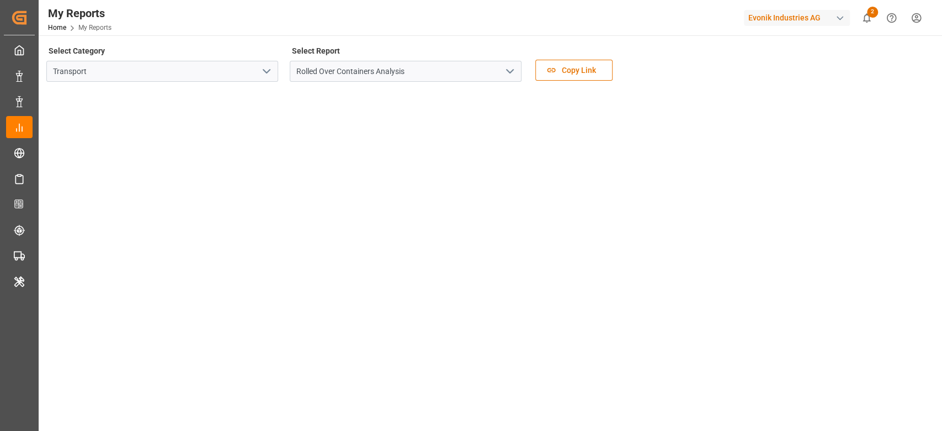
click at [272, 76] on icon "open menu" at bounding box center [266, 71] width 13 height 13
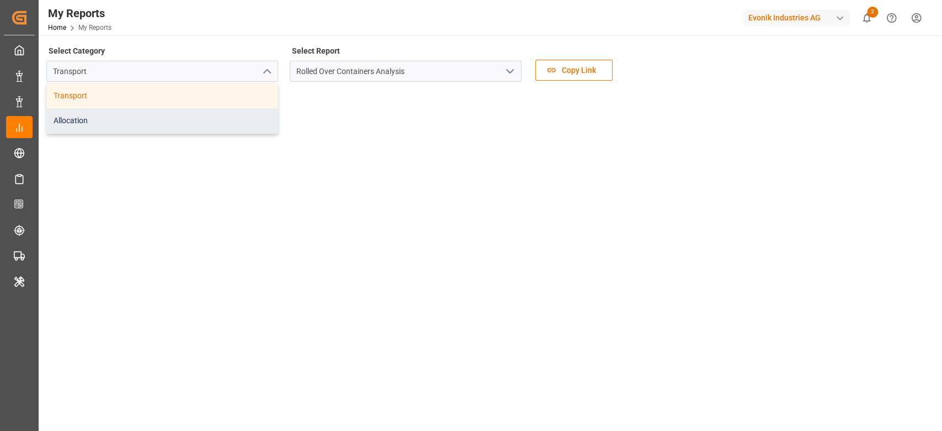
click at [242, 113] on div "Allocation" at bounding box center [162, 120] width 231 height 25
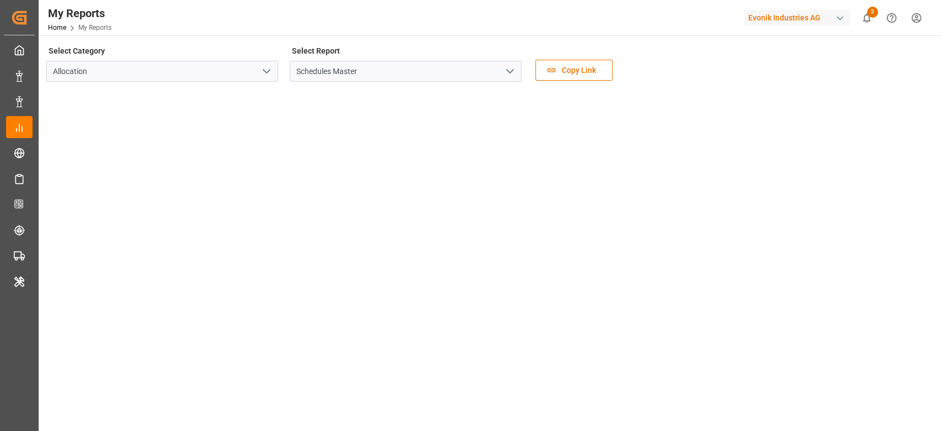
click at [512, 72] on icon "open menu" at bounding box center [509, 71] width 13 height 13
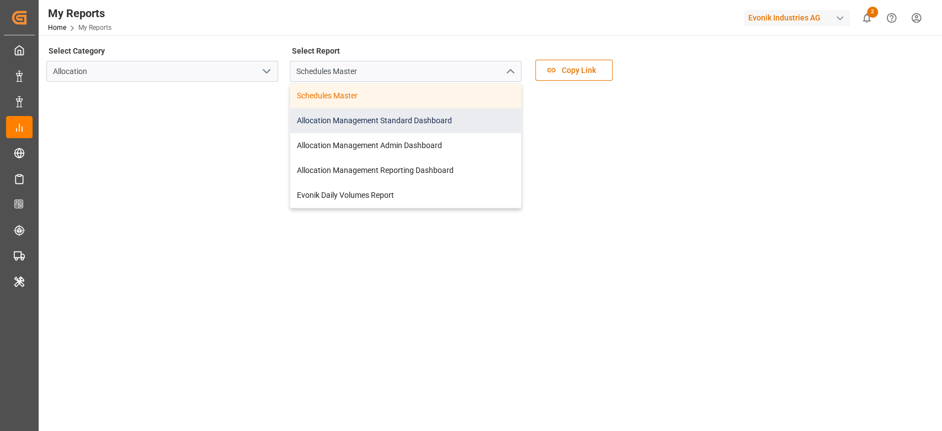
click at [455, 114] on div "Allocation Management Standard Dashboard" at bounding box center [405, 120] width 231 height 25
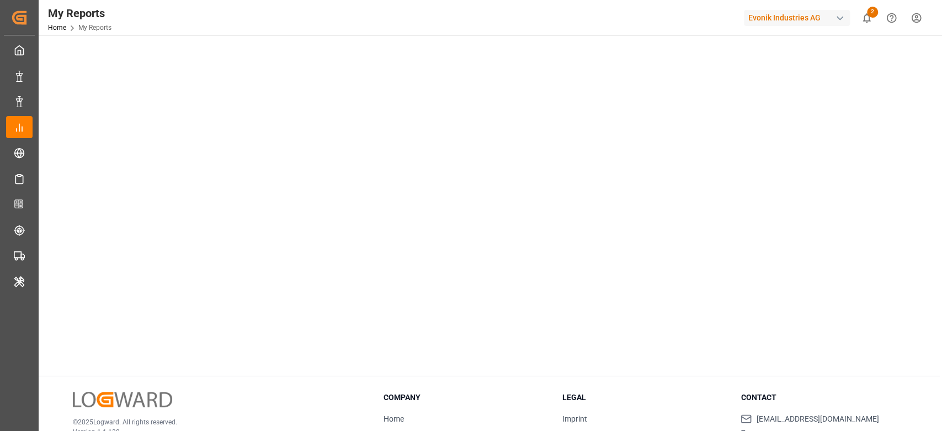
scroll to position [15, 0]
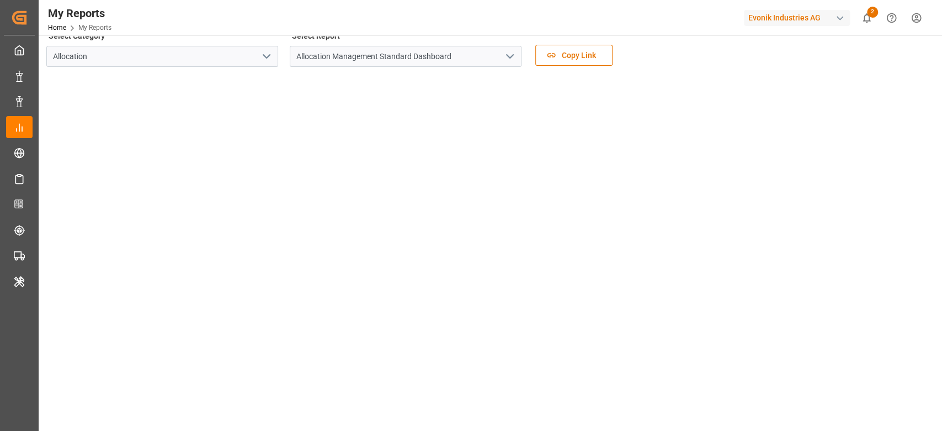
click at [781, 23] on div "Evonik Industries AG" at bounding box center [797, 18] width 106 height 16
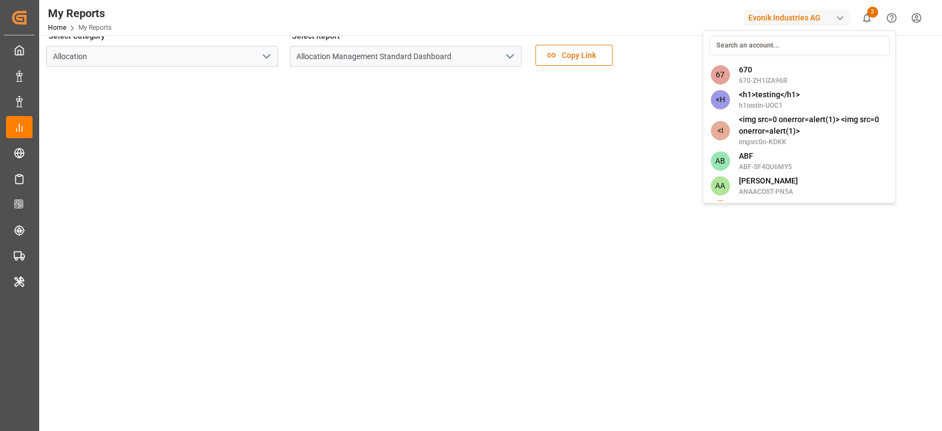
click at [781, 45] on input at bounding box center [799, 45] width 181 height 19
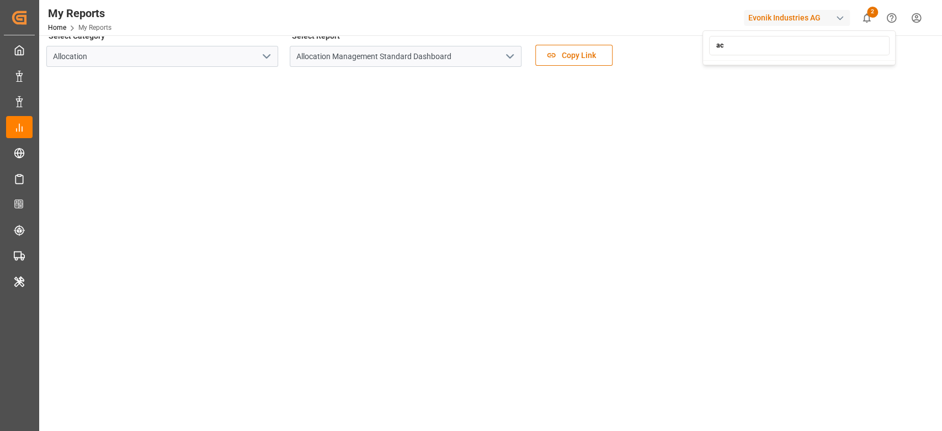
type input "a"
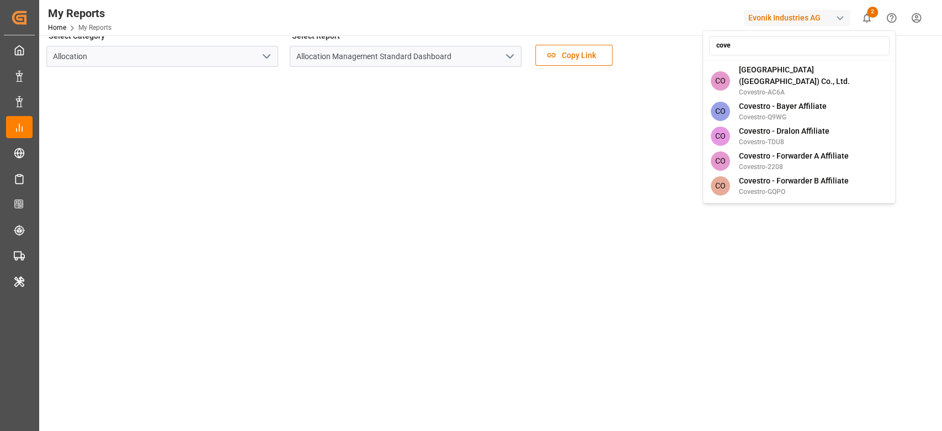
type input "coves"
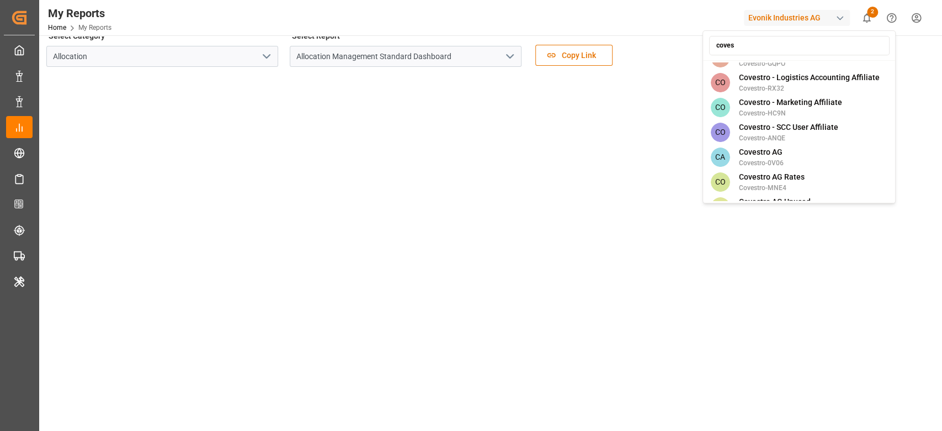
scroll to position [160, 0]
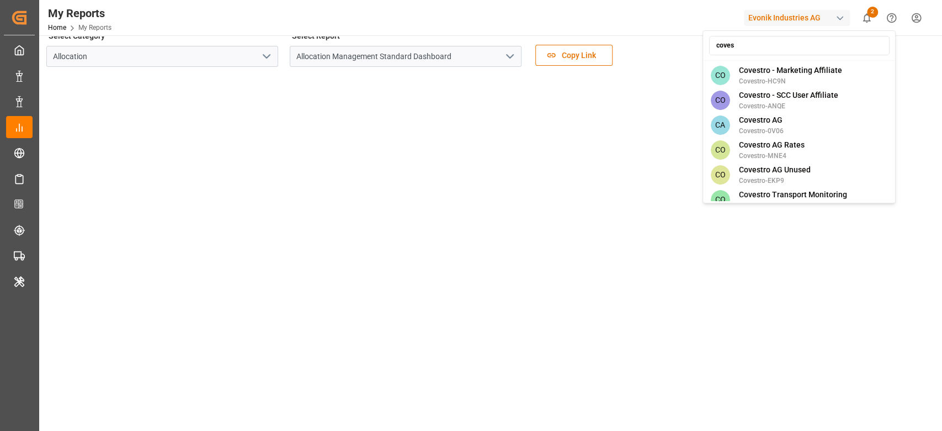
click at [737, 41] on input "coves" at bounding box center [799, 45] width 181 height 19
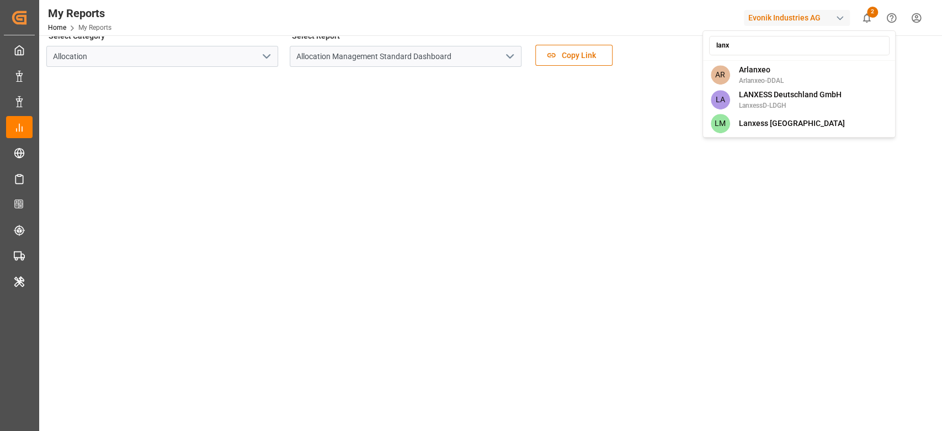
scroll to position [0, 0]
type input "lanx"
click at [786, 100] on span "LanxessD-LDGH" at bounding box center [790, 105] width 103 height 10
